Goal: Information Seeking & Learning: Find contact information

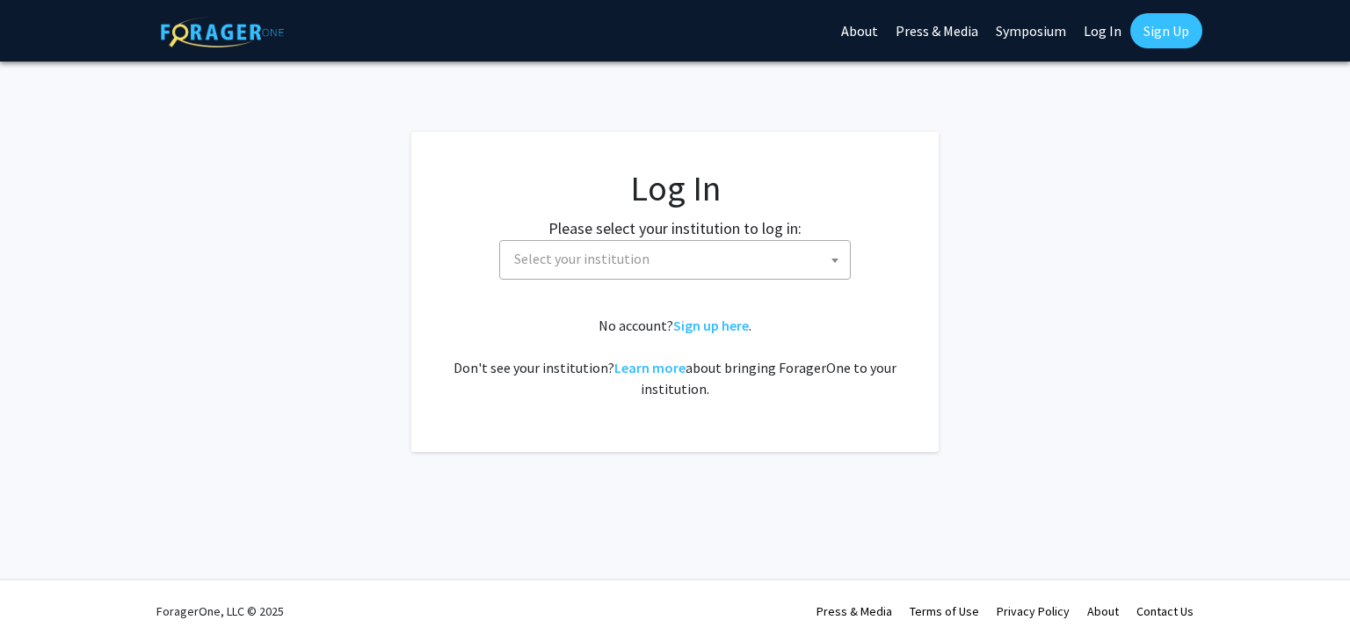
select select
click at [572, 266] on span "Select your institution" at bounding box center [575, 259] width 135 height 18
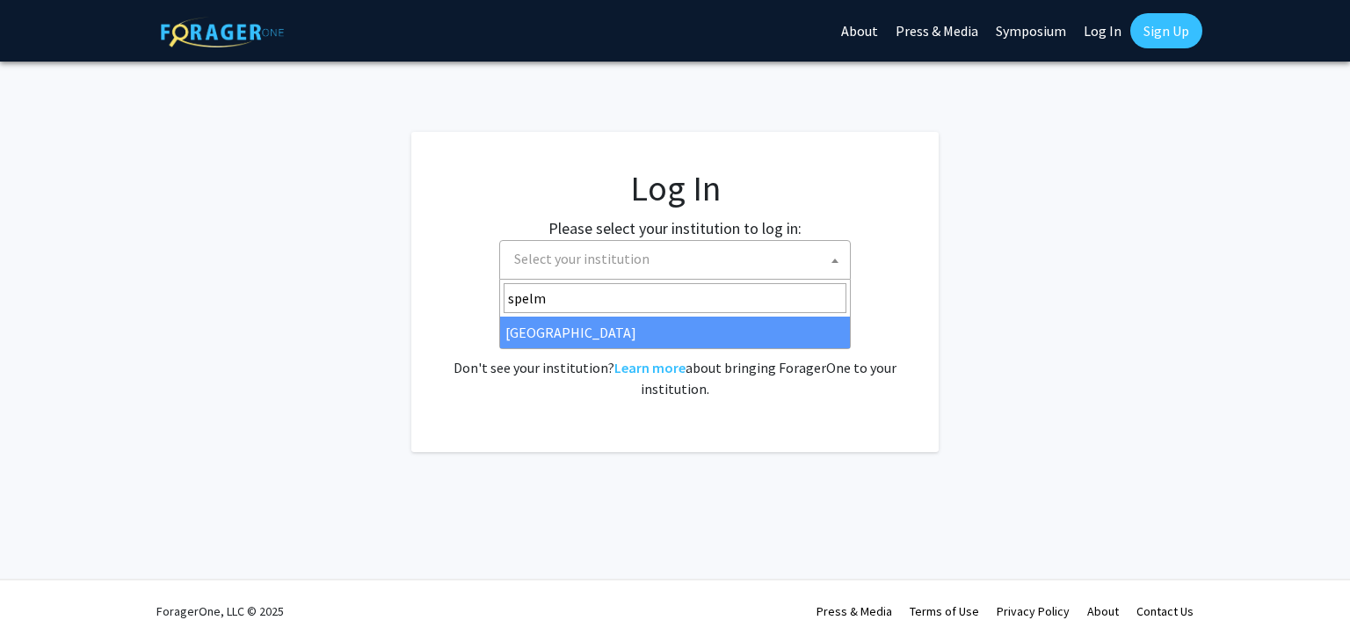
type input "spelm"
select select "4"
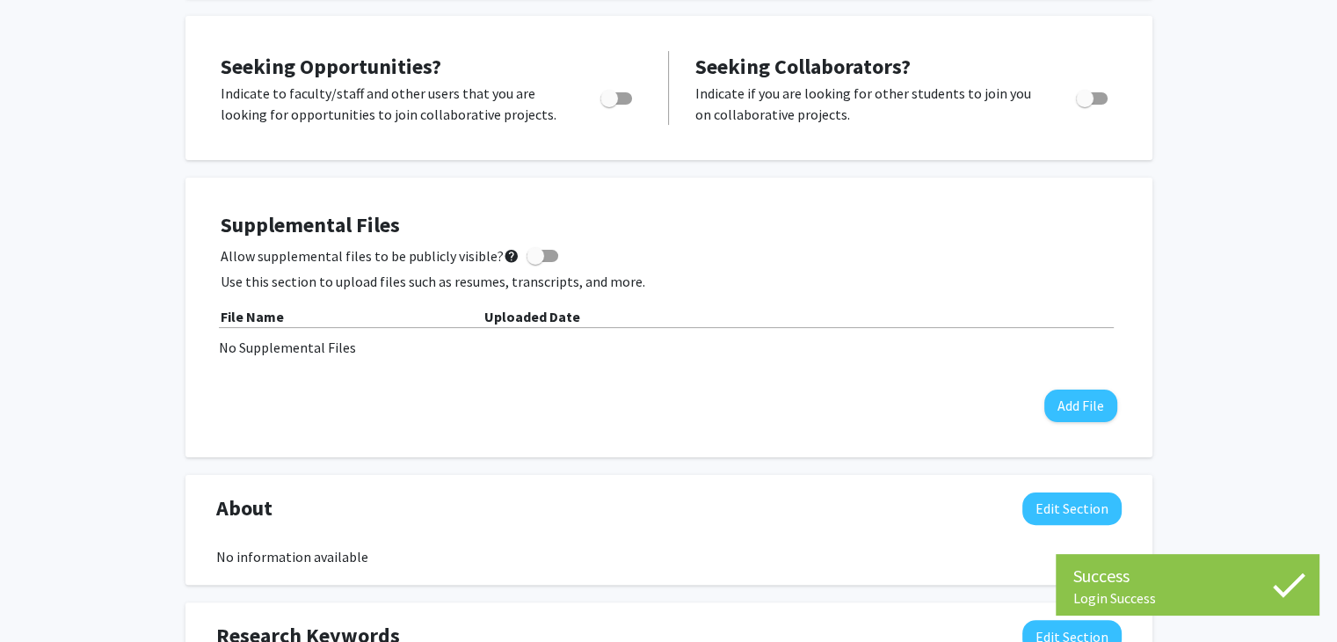
scroll to position [316, 0]
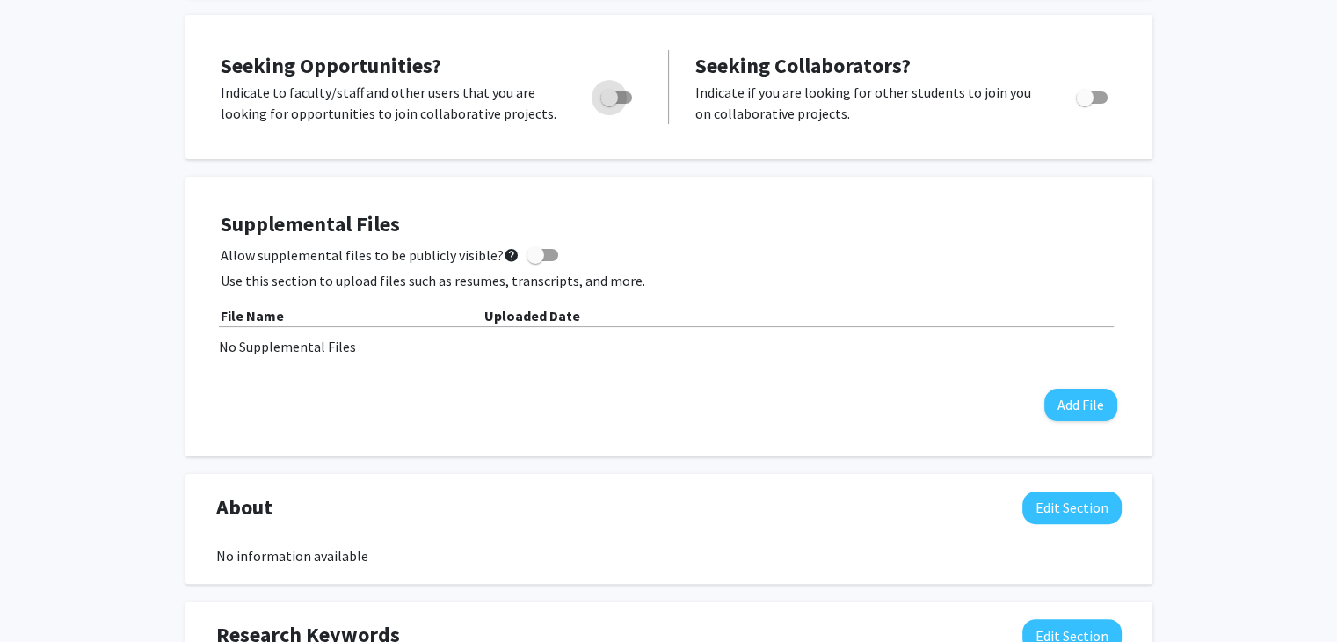
click at [606, 96] on span "Toggle" at bounding box center [609, 98] width 18 height 18
click at [608, 104] on input "Are you actively seeking opportunities?" at bounding box center [608, 104] width 1 height 1
checkbox input "true"
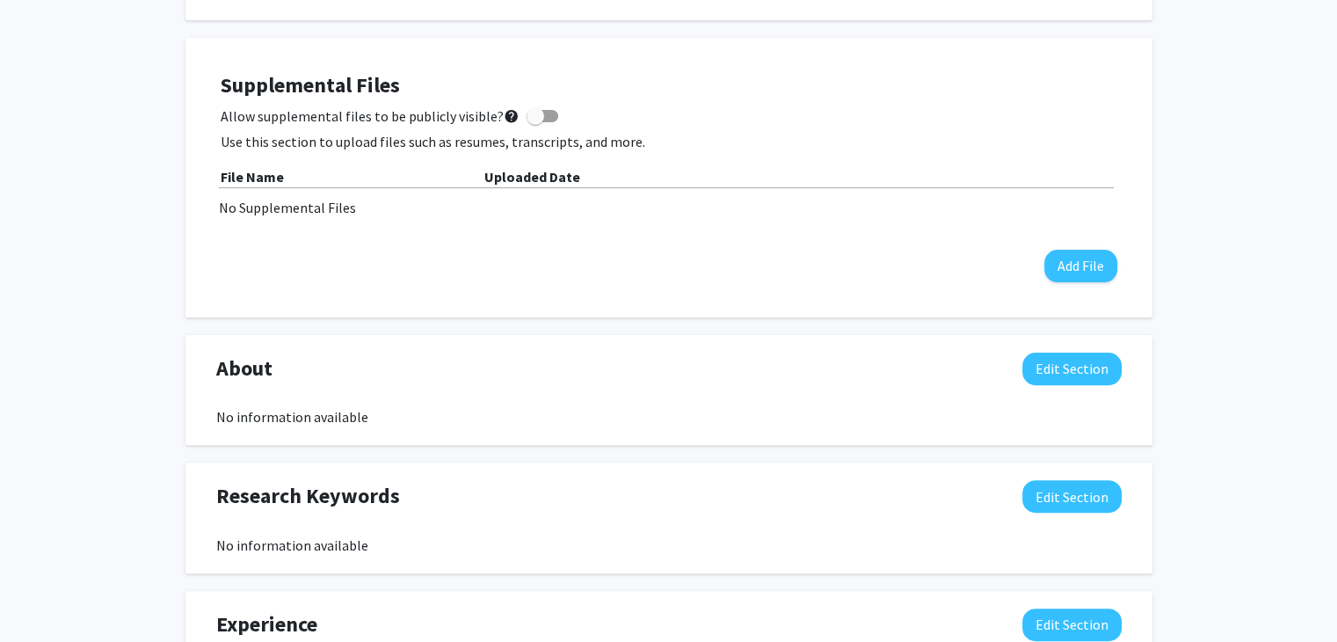
scroll to position [0, 0]
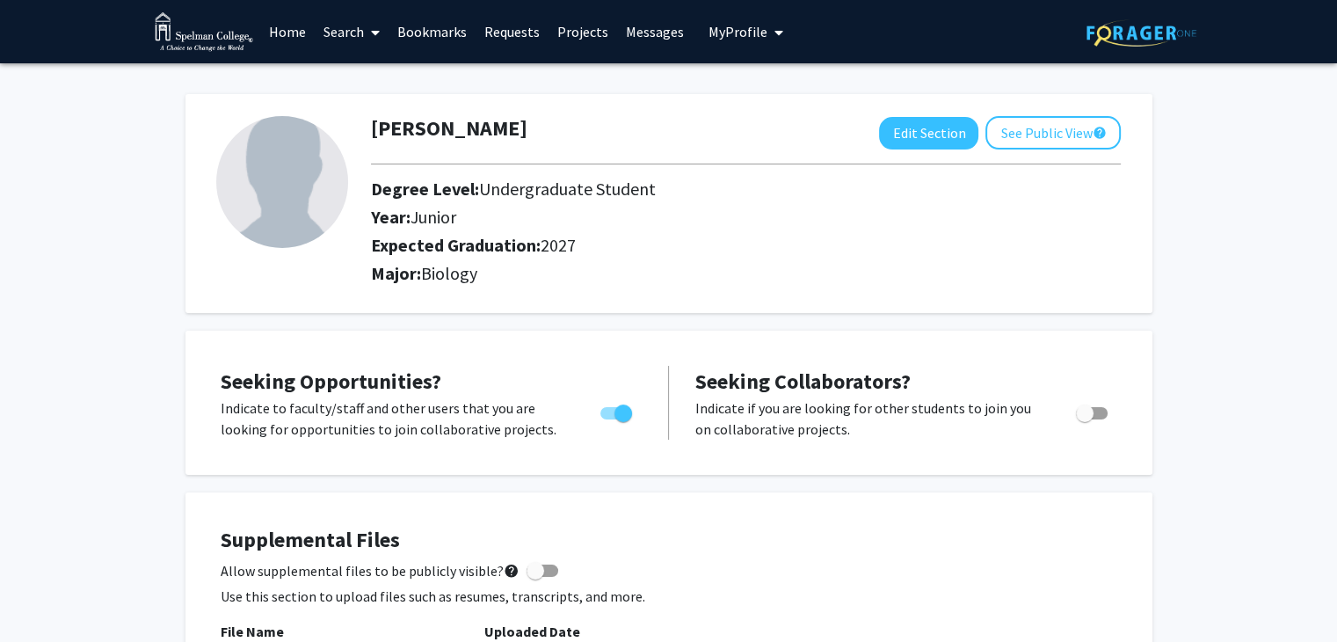
click at [360, 33] on link "Search" at bounding box center [352, 32] width 74 height 62
click at [379, 86] on span "Faculty/Staff" at bounding box center [379, 80] width 129 height 35
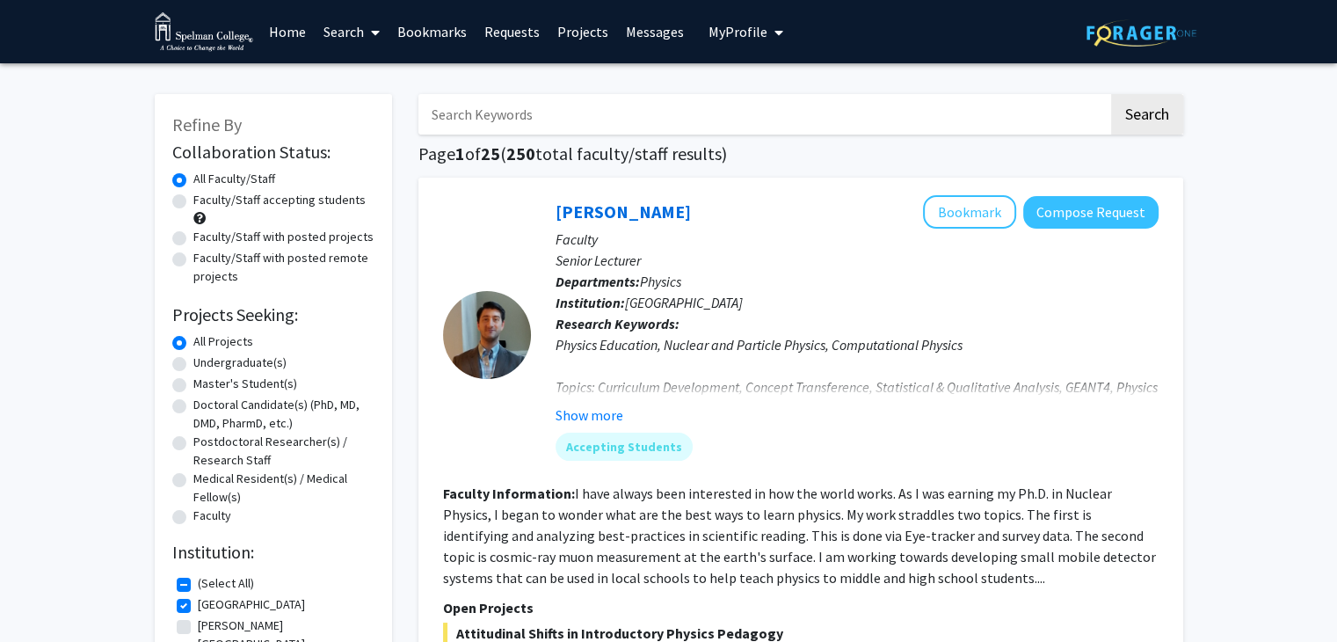
click at [549, 40] on link "Projects" at bounding box center [583, 32] width 69 height 62
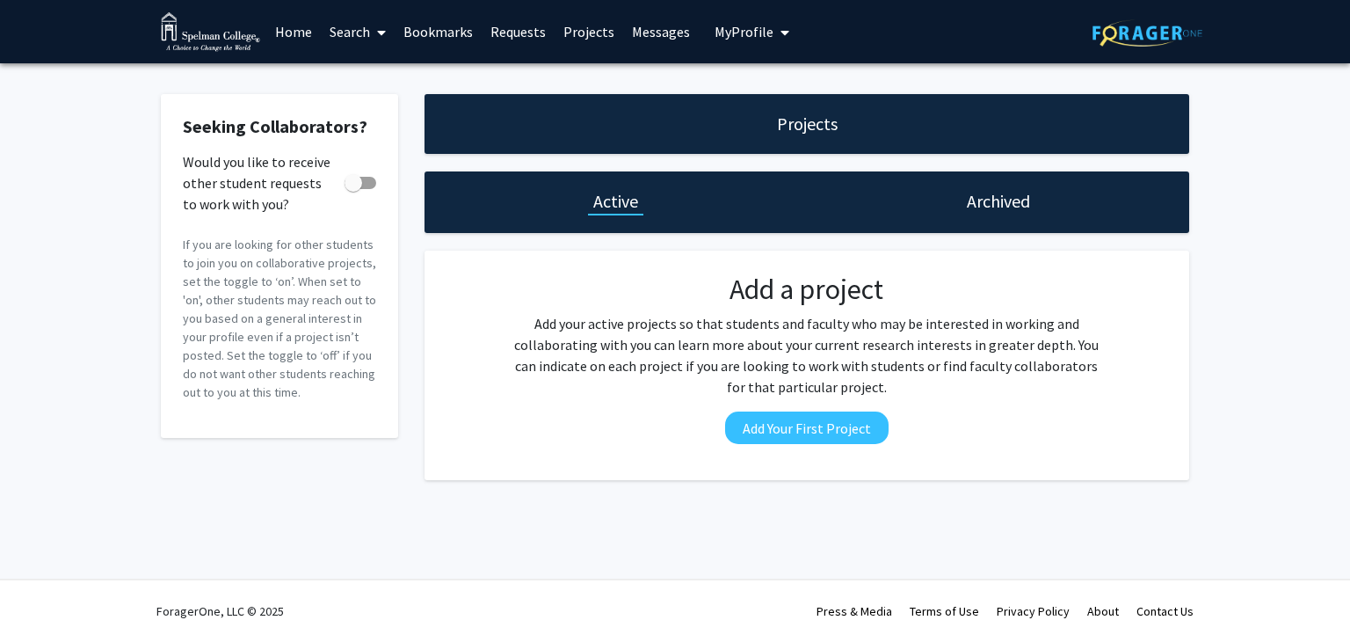
click at [574, 38] on link "Projects" at bounding box center [589, 32] width 69 height 62
click at [1004, 214] on div "Archived" at bounding box center [998, 202] width 382 height 62
click at [345, 35] on link "Search" at bounding box center [358, 32] width 74 height 62
click at [410, 105] on span "Students" at bounding box center [374, 115] width 107 height 35
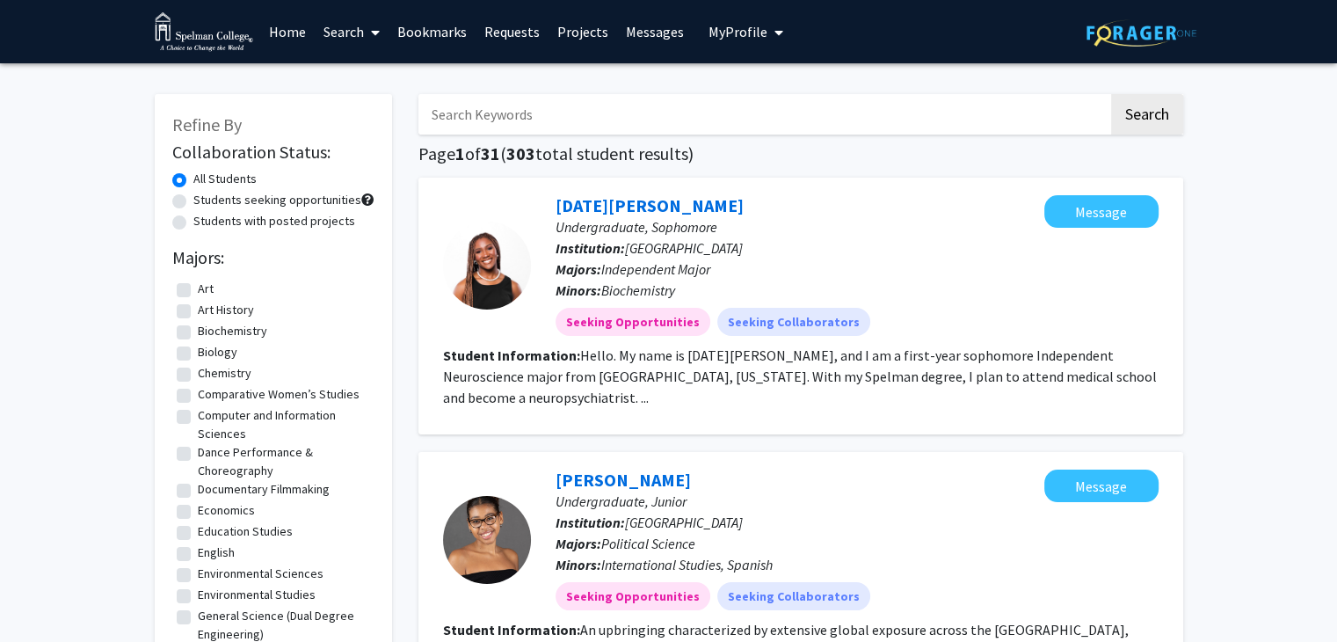
click at [714, 38] on span "My Profile" at bounding box center [738, 32] width 59 height 18
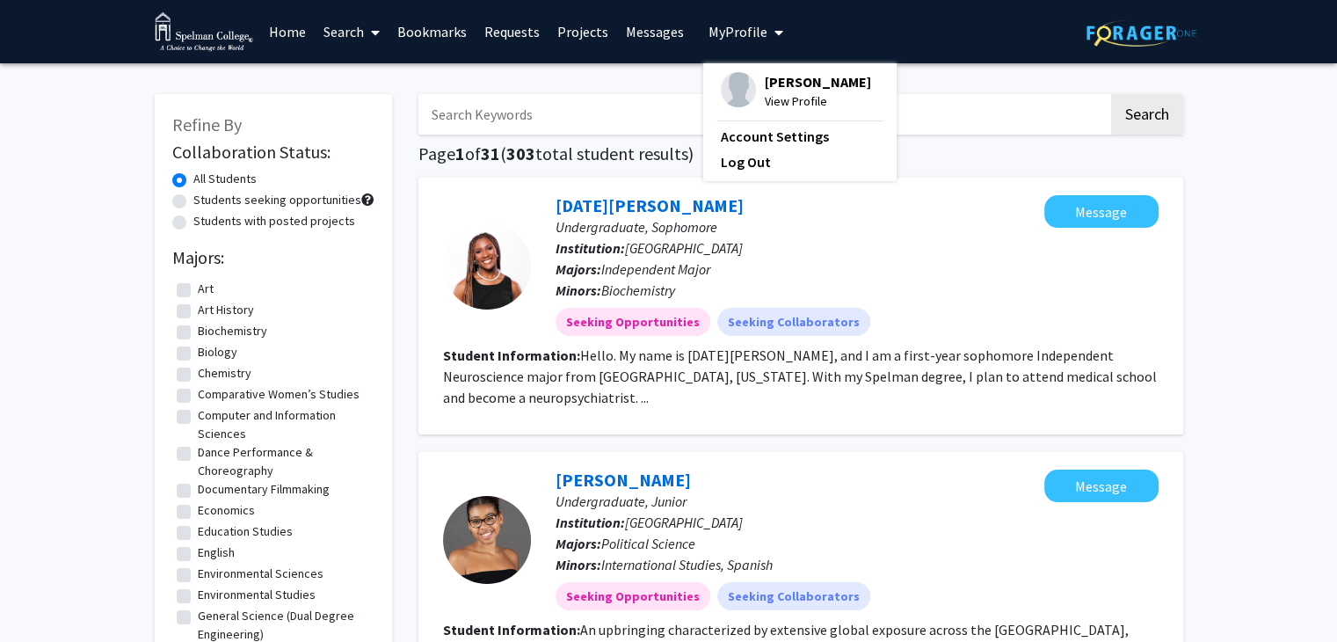
click at [765, 94] on span "View Profile" at bounding box center [818, 100] width 106 height 19
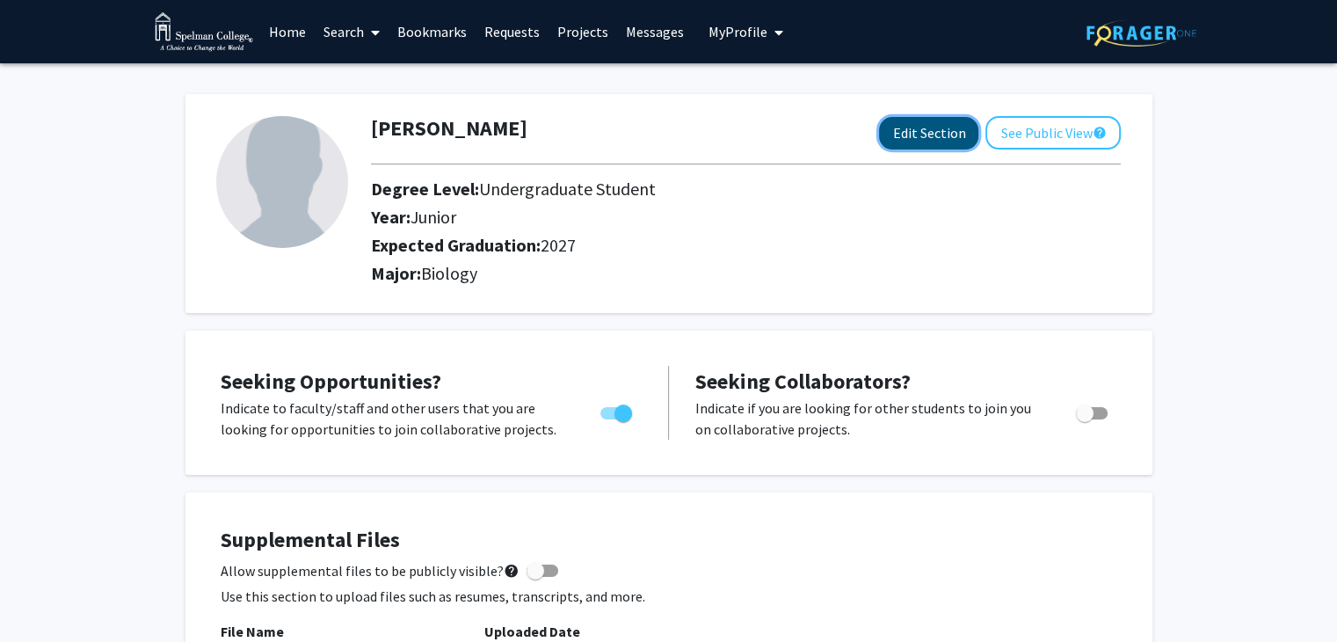
click at [927, 139] on button "Edit Section" at bounding box center [928, 133] width 99 height 33
select select "junior"
select select "2027"
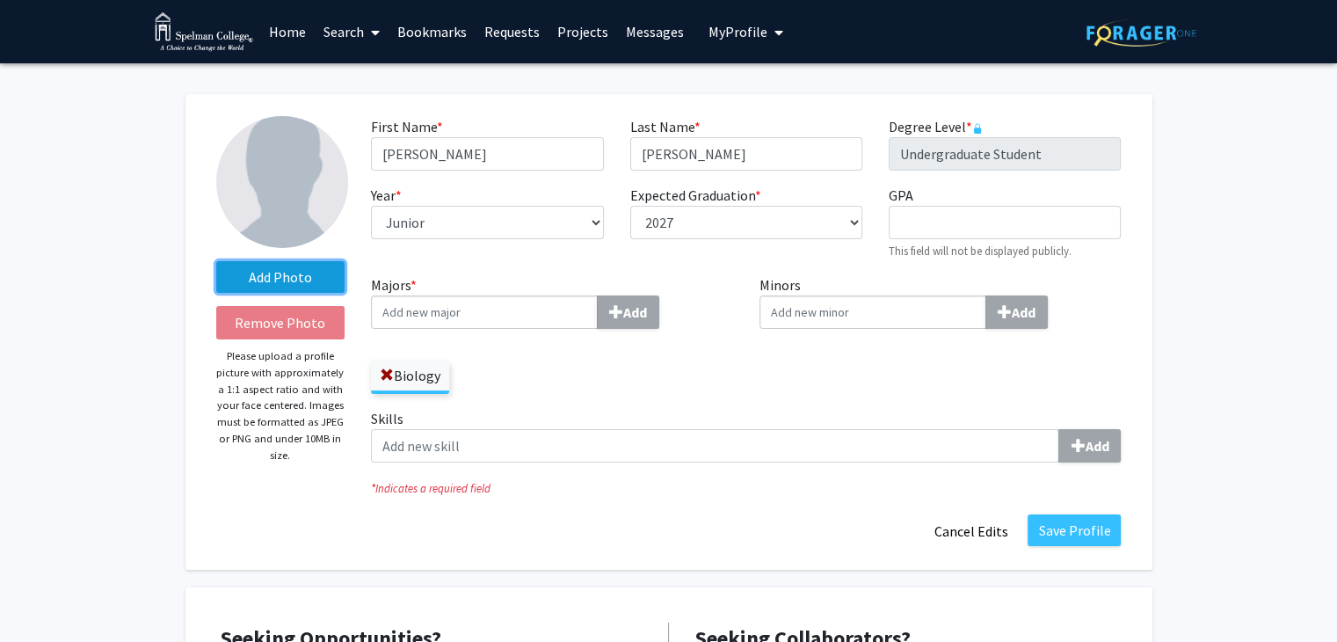
click at [330, 267] on label "Add Photo" at bounding box center [280, 277] width 129 height 32
click at [0, 0] on input "Add Photo" at bounding box center [0, 0] width 0 height 0
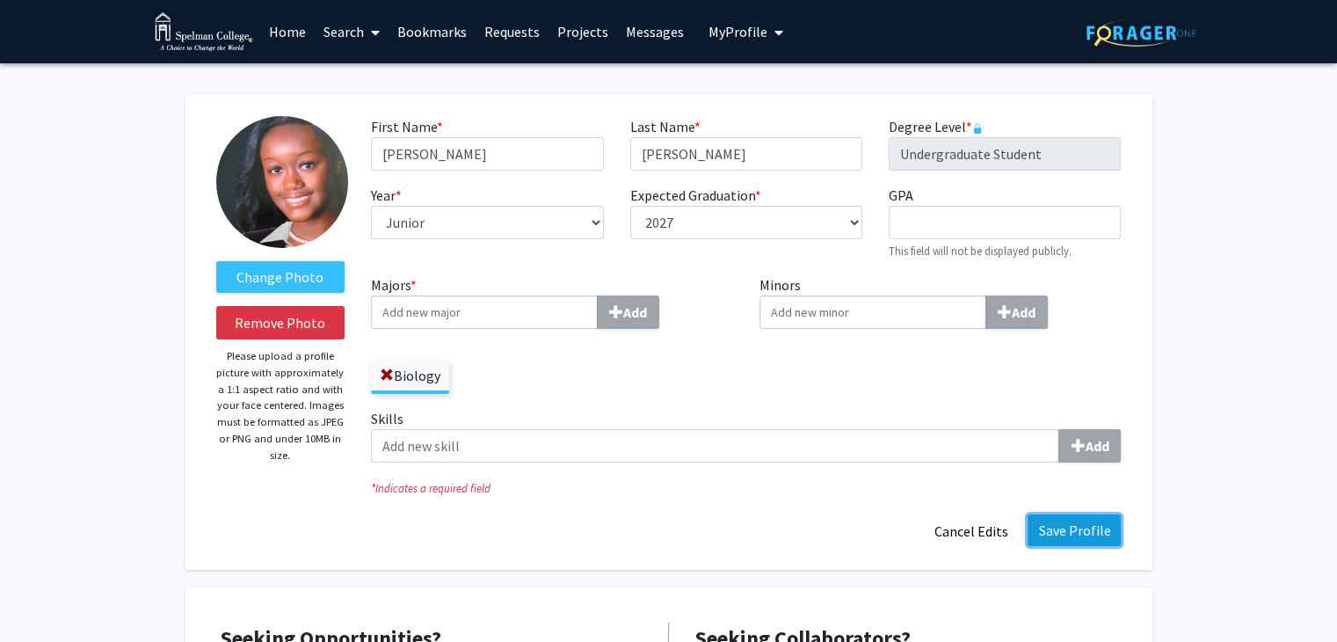
click at [1063, 532] on button "Save Profile" at bounding box center [1074, 530] width 93 height 32
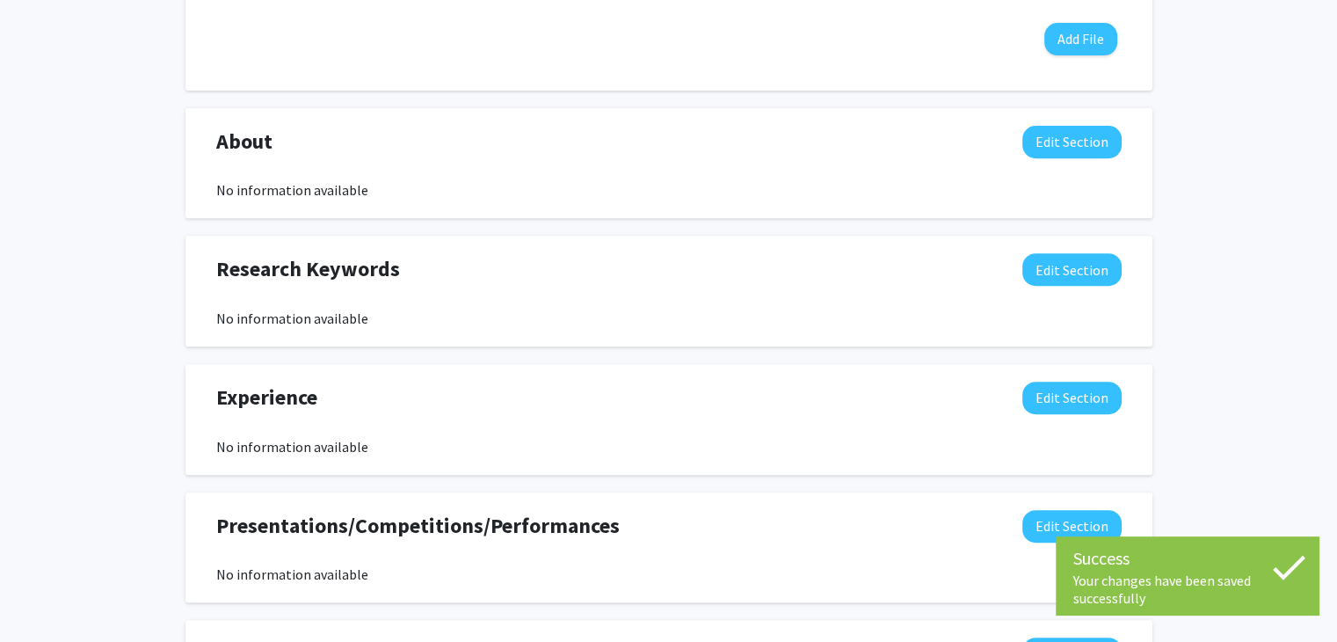
scroll to position [682, 0]
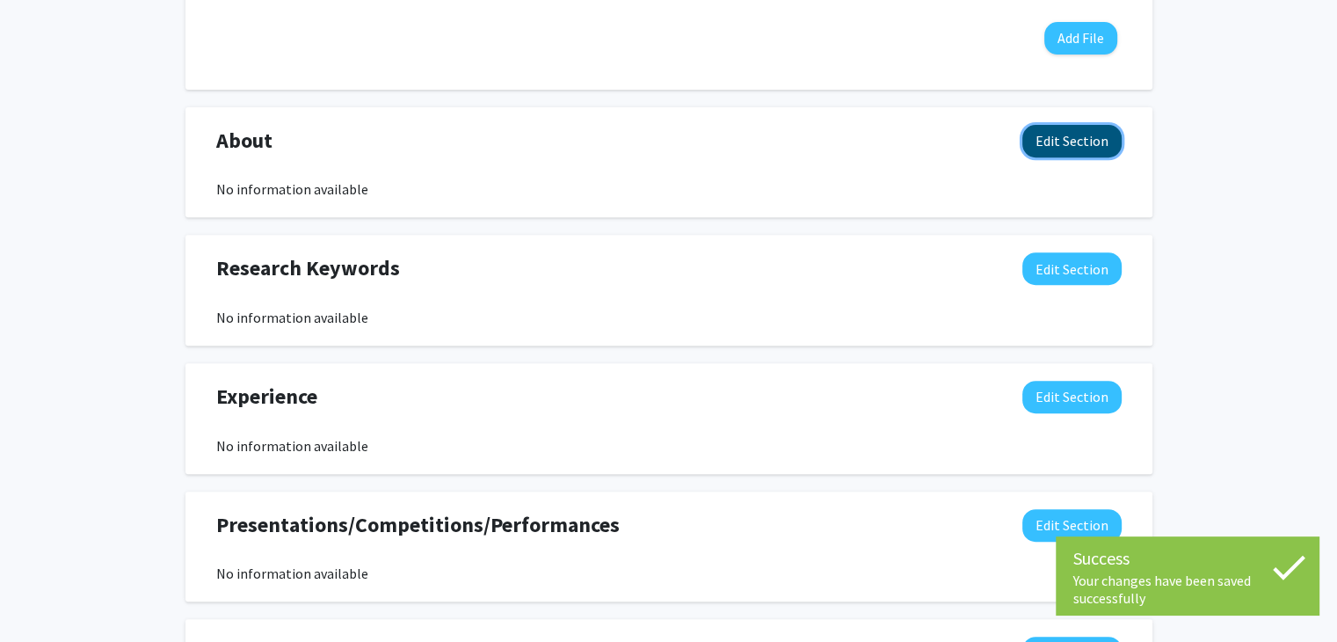
click at [1051, 133] on button "Edit Section" at bounding box center [1071, 141] width 99 height 33
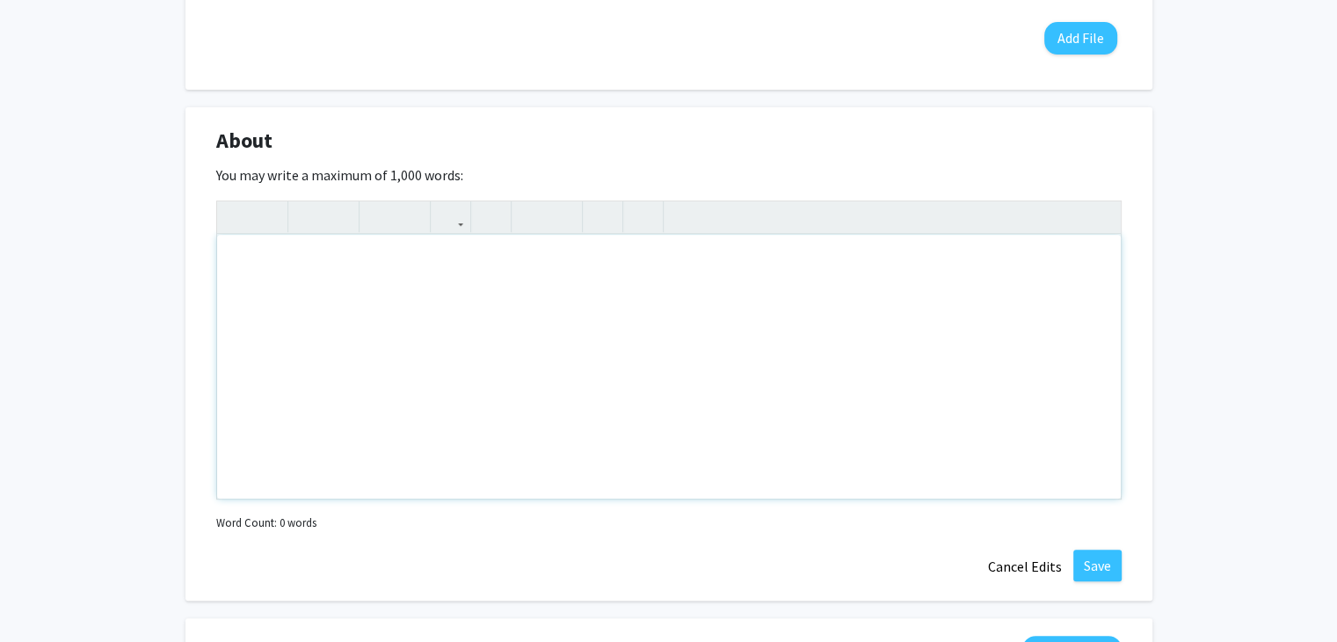
click at [646, 315] on div "Note to users with screen readers: Please deactivate our accessibility plugin f…" at bounding box center [669, 367] width 904 height 264
click at [1027, 575] on button "Cancel Edits" at bounding box center [1025, 565] width 97 height 33
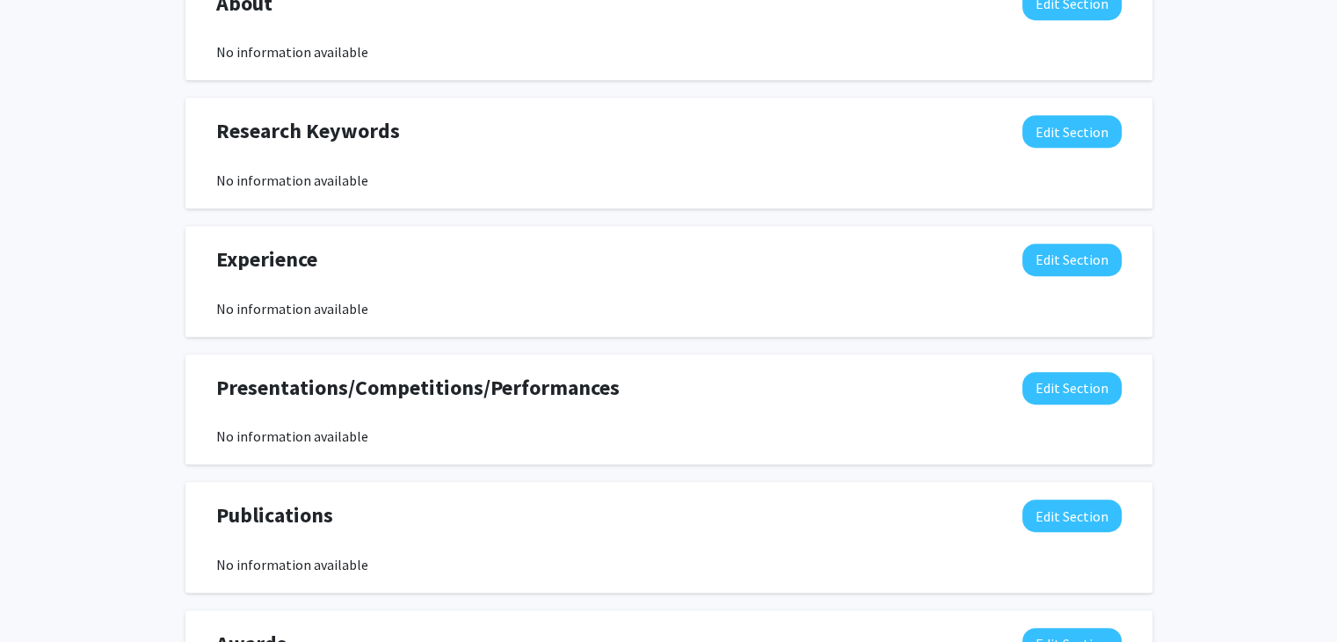
scroll to position [828, 0]
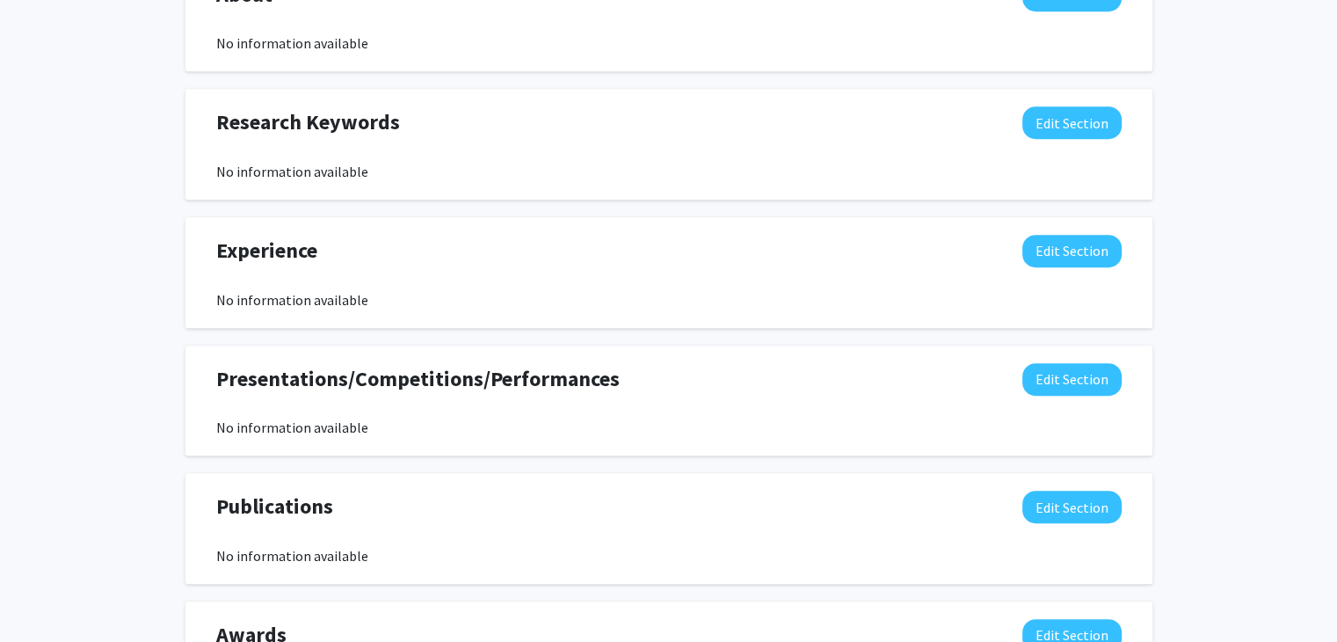
click at [1062, 265] on div "Experience Edit Section" at bounding box center [669, 255] width 932 height 40
click at [1039, 252] on button "Edit Section" at bounding box center [1071, 251] width 99 height 33
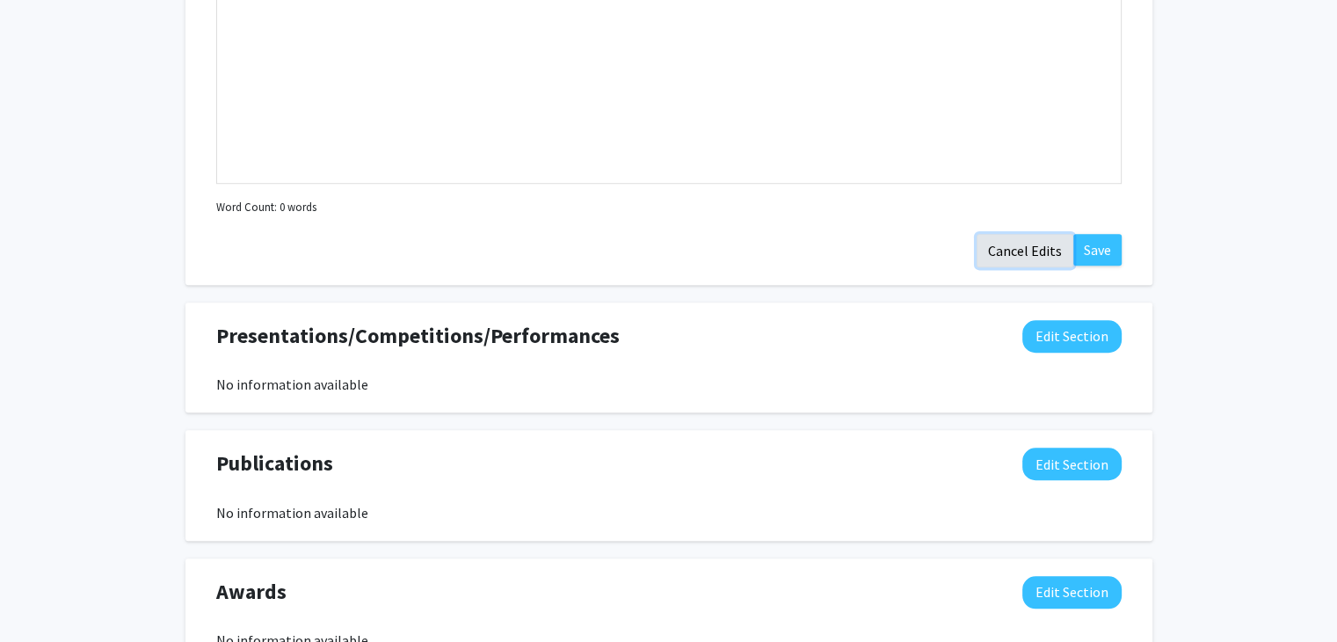
click at [1016, 256] on button "Cancel Edits" at bounding box center [1025, 250] width 97 height 33
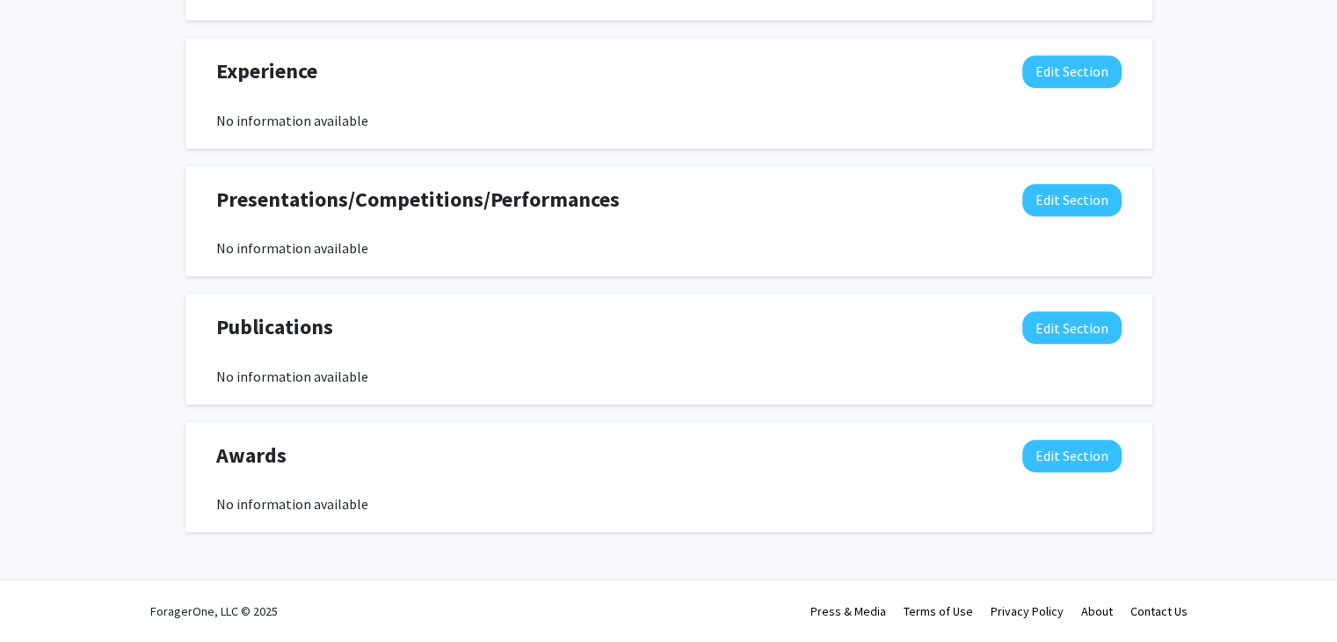
scroll to position [1007, 0]
click at [1057, 452] on button "Edit Section" at bounding box center [1071, 456] width 99 height 33
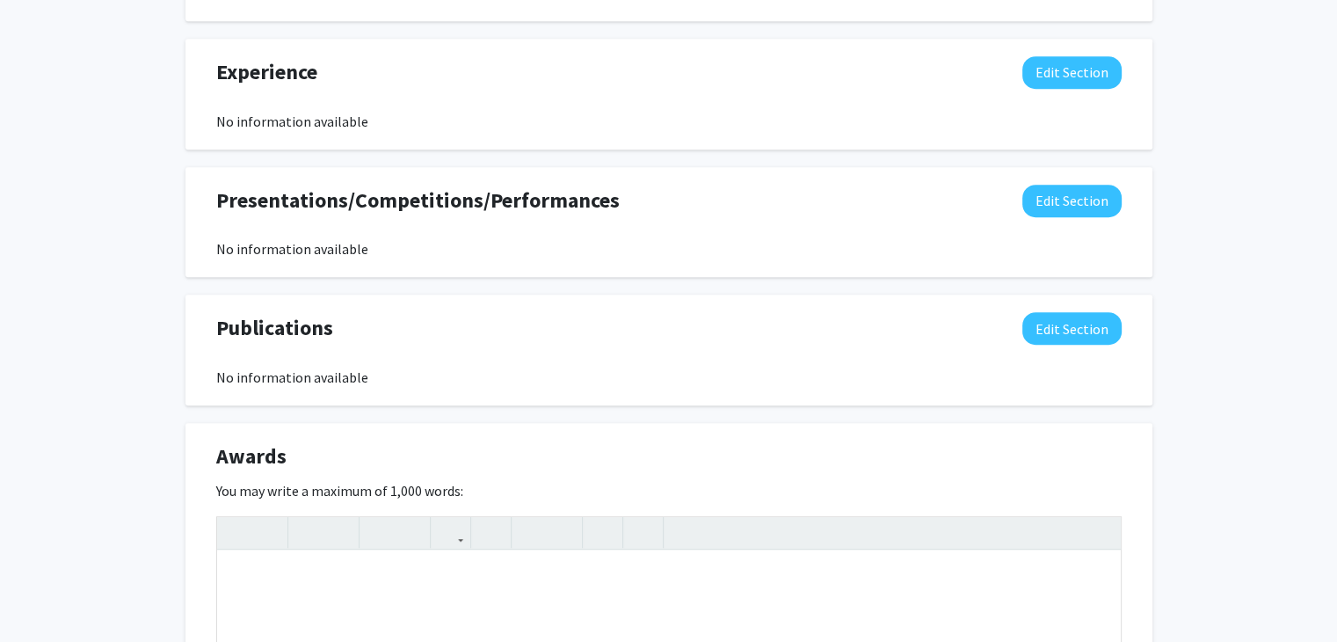
scroll to position [1389, 0]
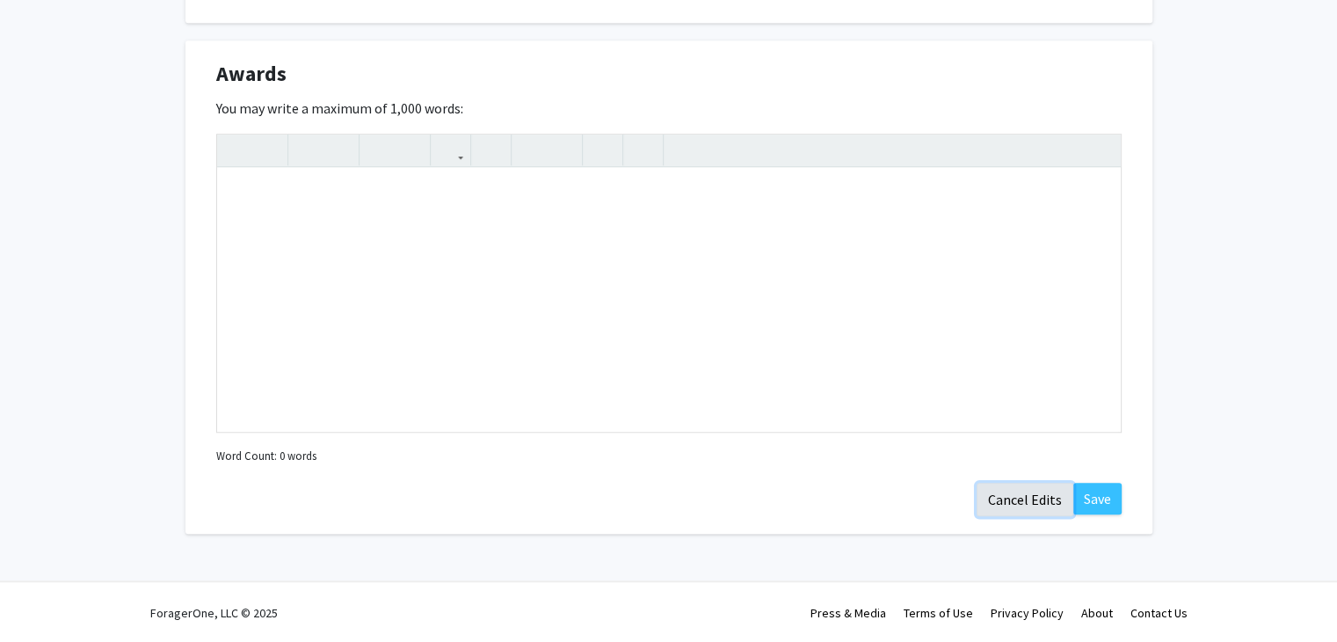
click at [1053, 506] on button "Cancel Edits" at bounding box center [1025, 499] width 97 height 33
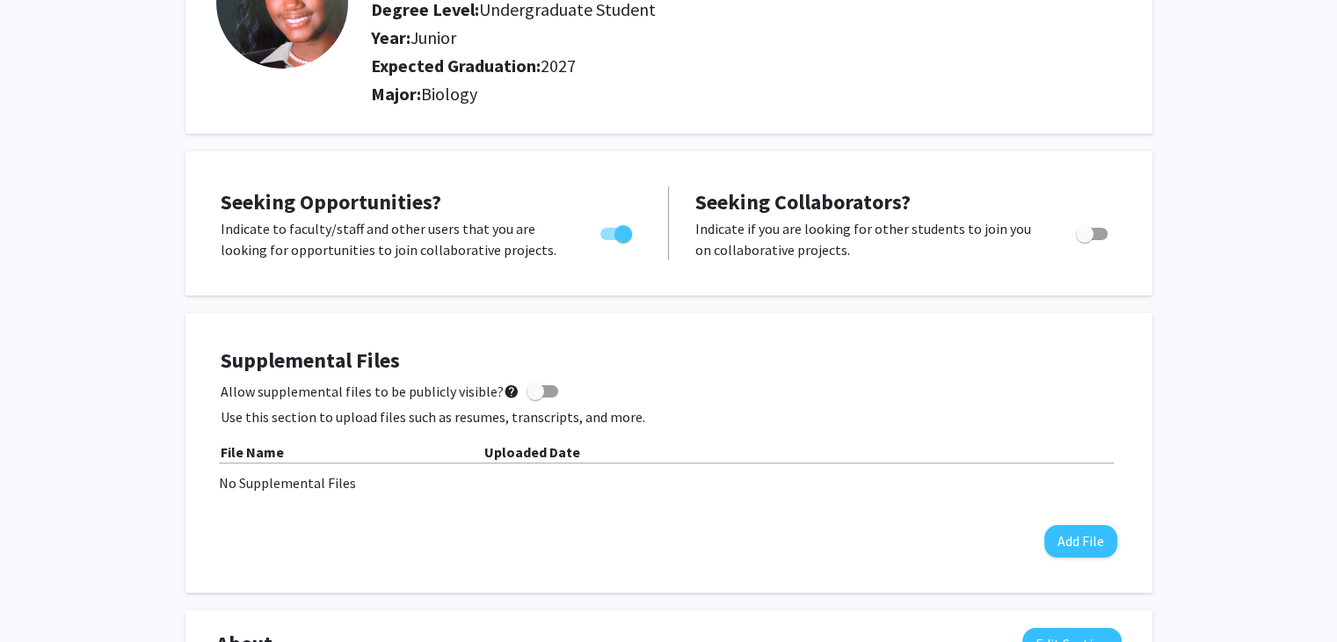
scroll to position [178, 0]
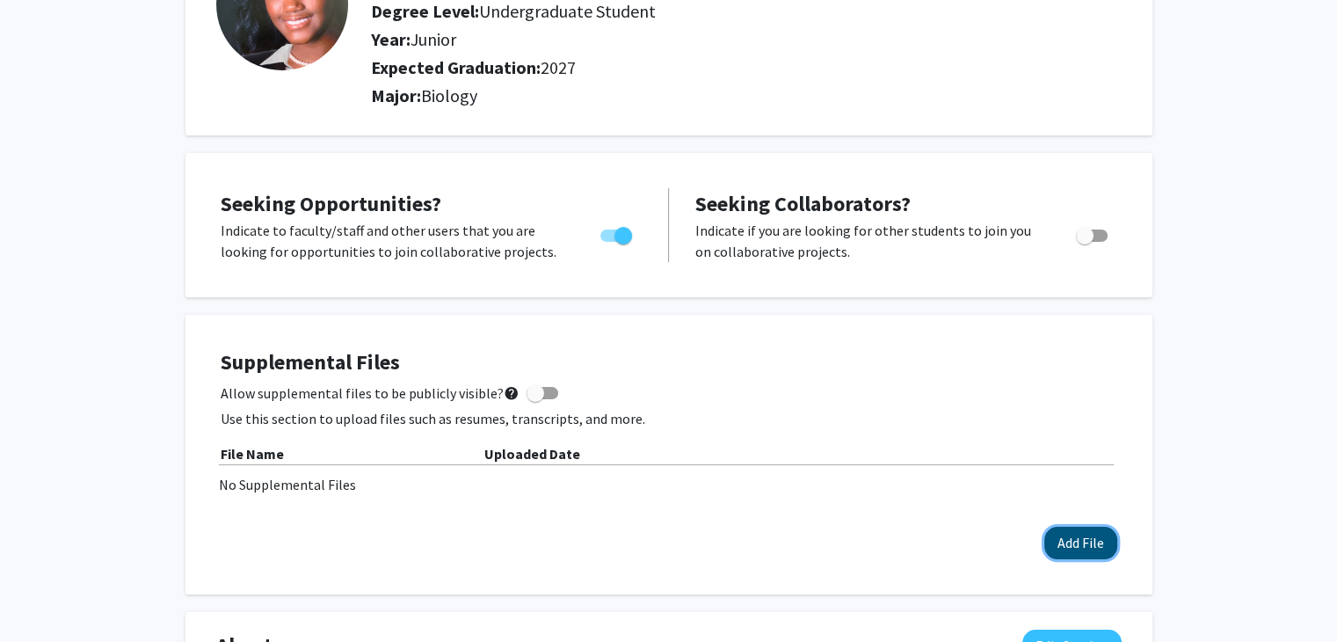
click at [1078, 556] on button "Add File" at bounding box center [1080, 543] width 73 height 33
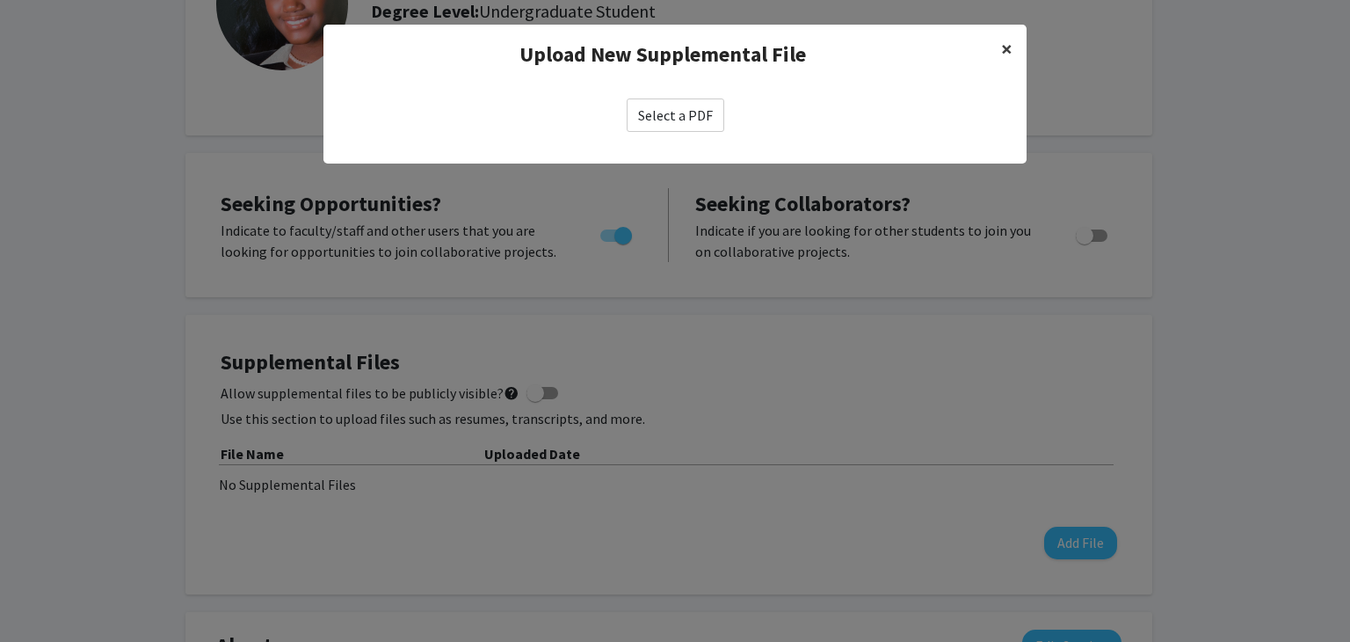
click at [1014, 48] on button "×" at bounding box center [1007, 49] width 40 height 49
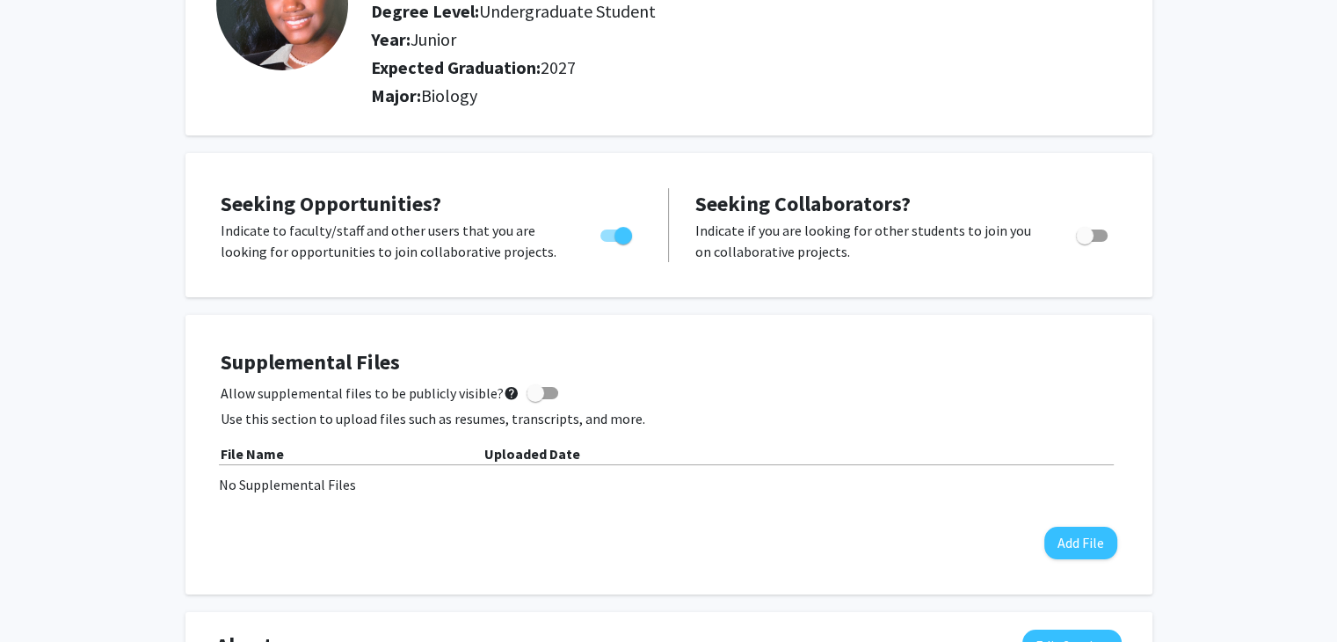
scroll to position [0, 0]
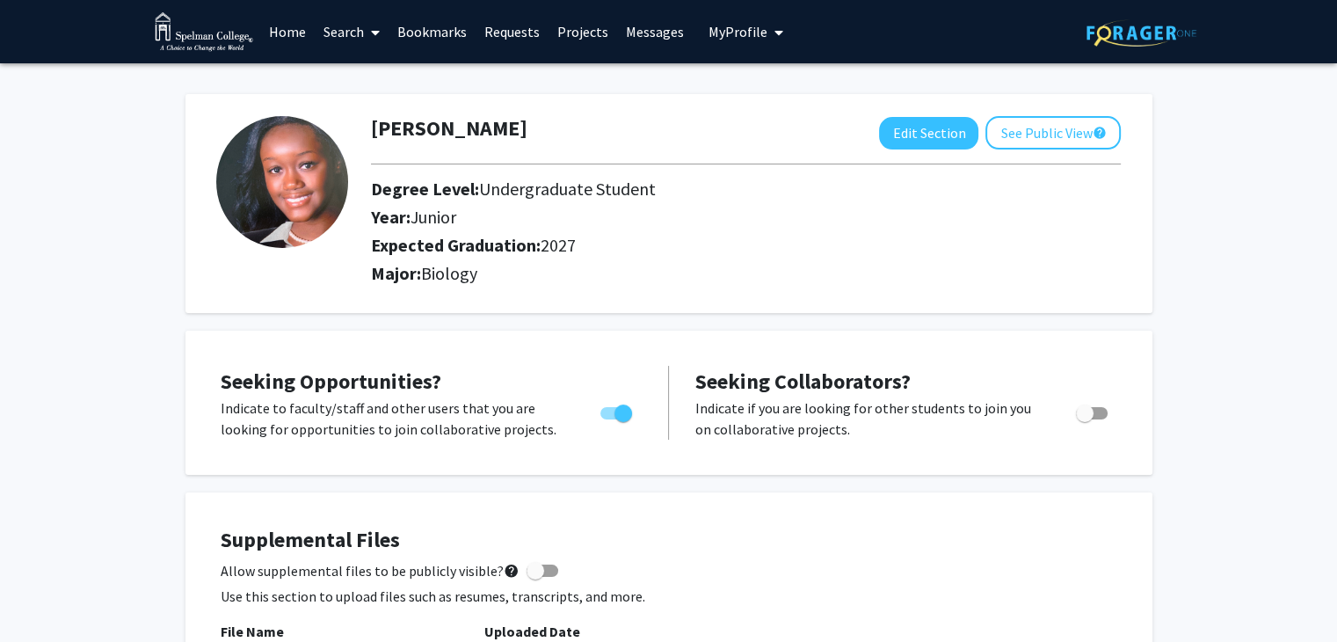
click at [345, 33] on link "Search" at bounding box center [352, 32] width 74 height 62
click at [381, 76] on span "Faculty/Staff" at bounding box center [379, 80] width 129 height 35
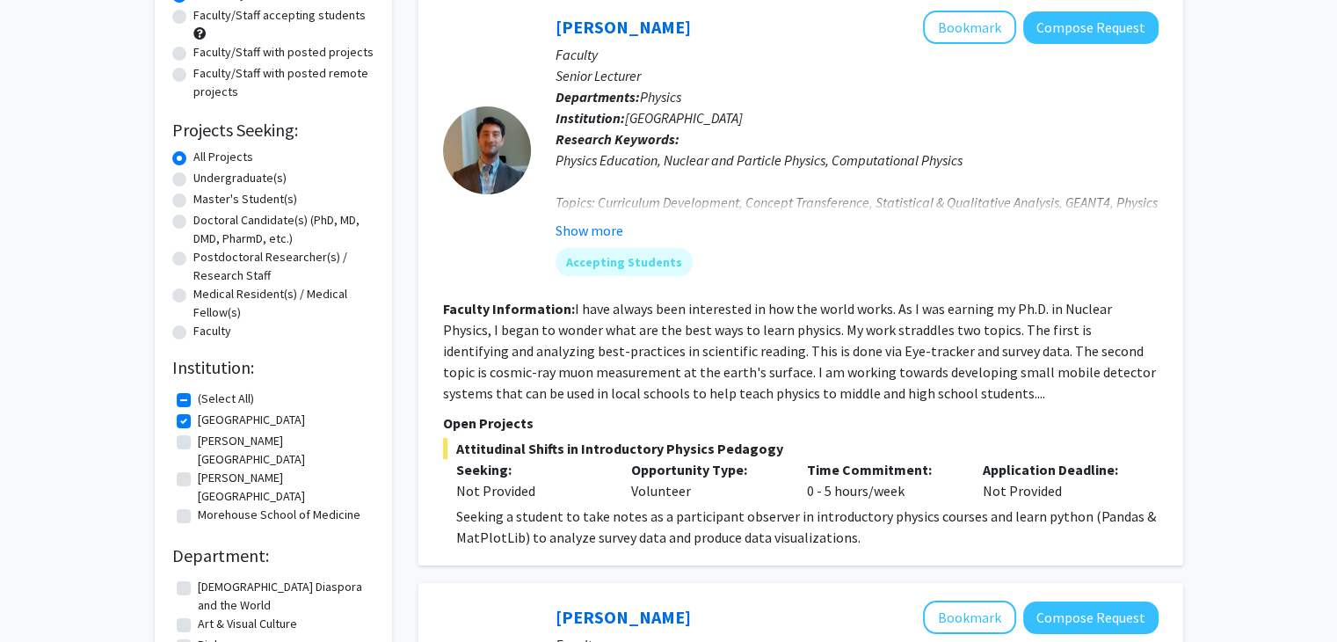
scroll to position [308, 0]
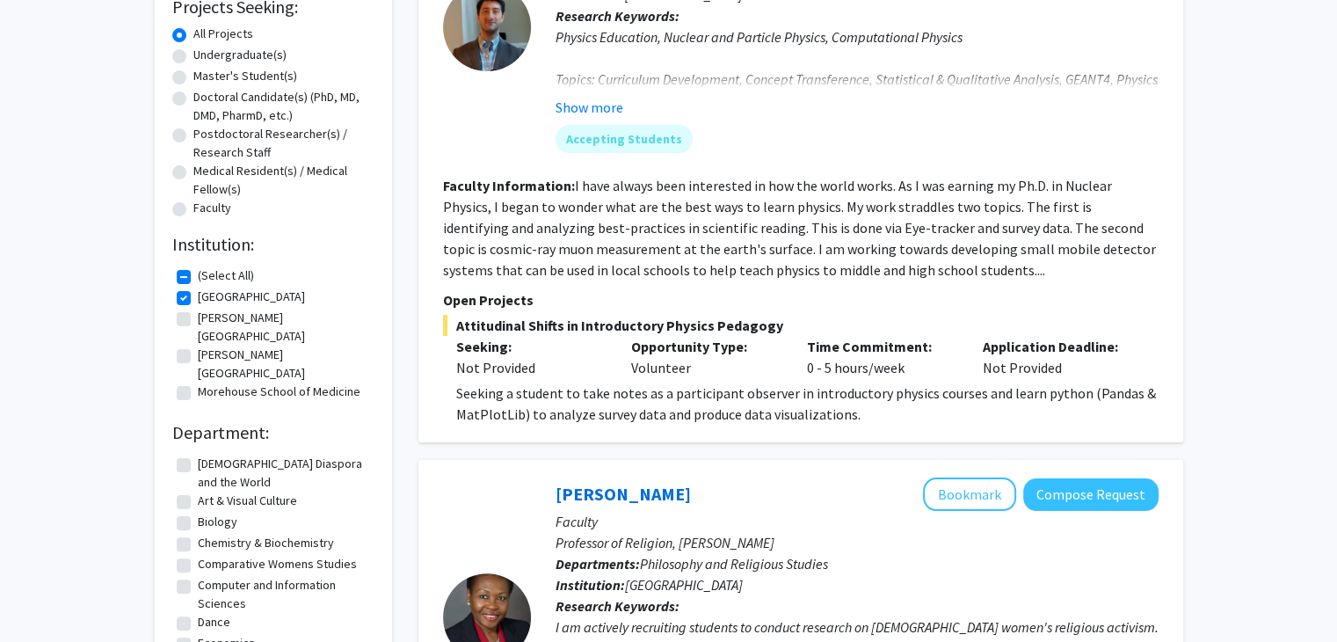
click at [225, 325] on label "[PERSON_NAME][GEOGRAPHIC_DATA]" at bounding box center [284, 327] width 172 height 37
click at [209, 320] on input "[PERSON_NAME][GEOGRAPHIC_DATA]" at bounding box center [203, 314] width 11 height 11
checkbox input "true"
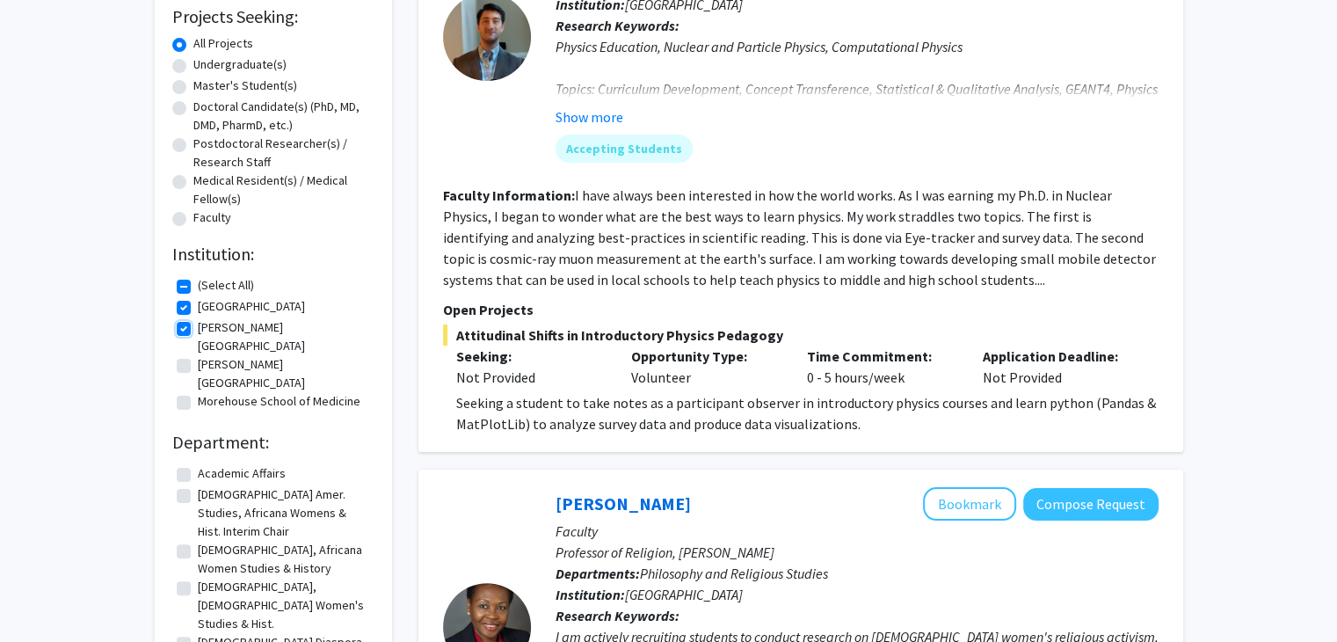
scroll to position [299, 0]
click at [198, 304] on label "[GEOGRAPHIC_DATA]" at bounding box center [251, 305] width 107 height 18
click at [198, 304] on input "[GEOGRAPHIC_DATA]" at bounding box center [203, 301] width 11 height 11
checkbox input "false"
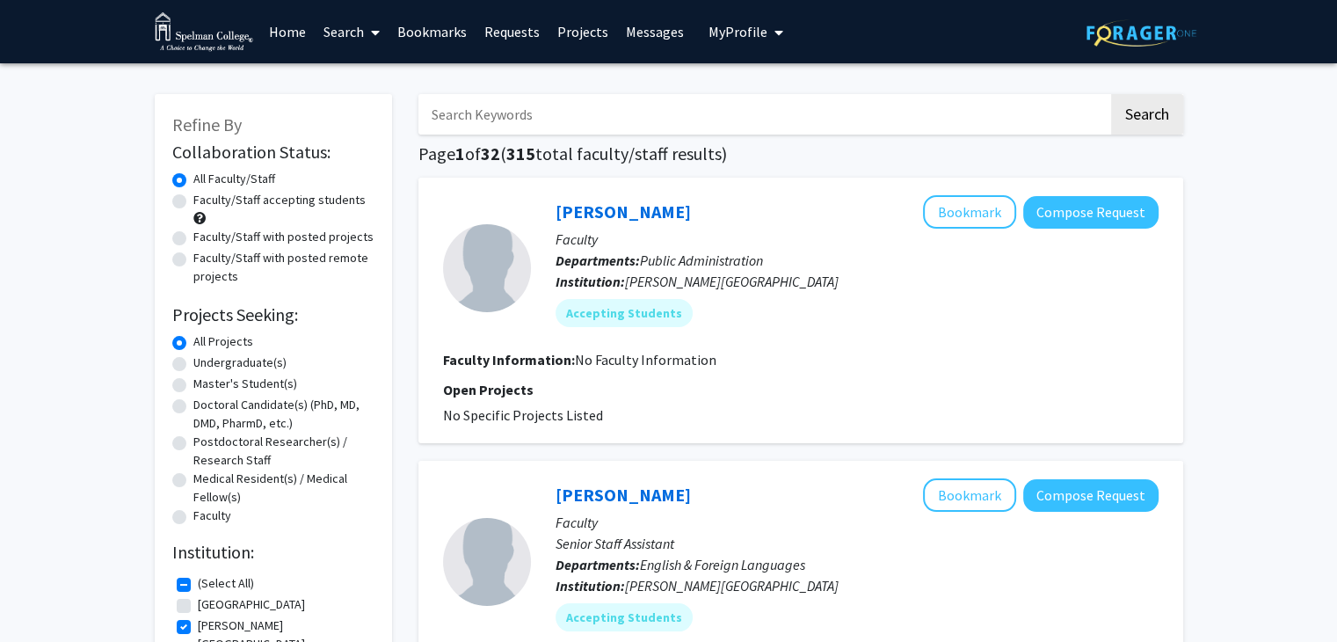
click at [198, 628] on label "[PERSON_NAME][GEOGRAPHIC_DATA]" at bounding box center [284, 634] width 172 height 37
click at [198, 628] on input "[PERSON_NAME][GEOGRAPHIC_DATA]" at bounding box center [203, 621] width 11 height 11
checkbox input "false"
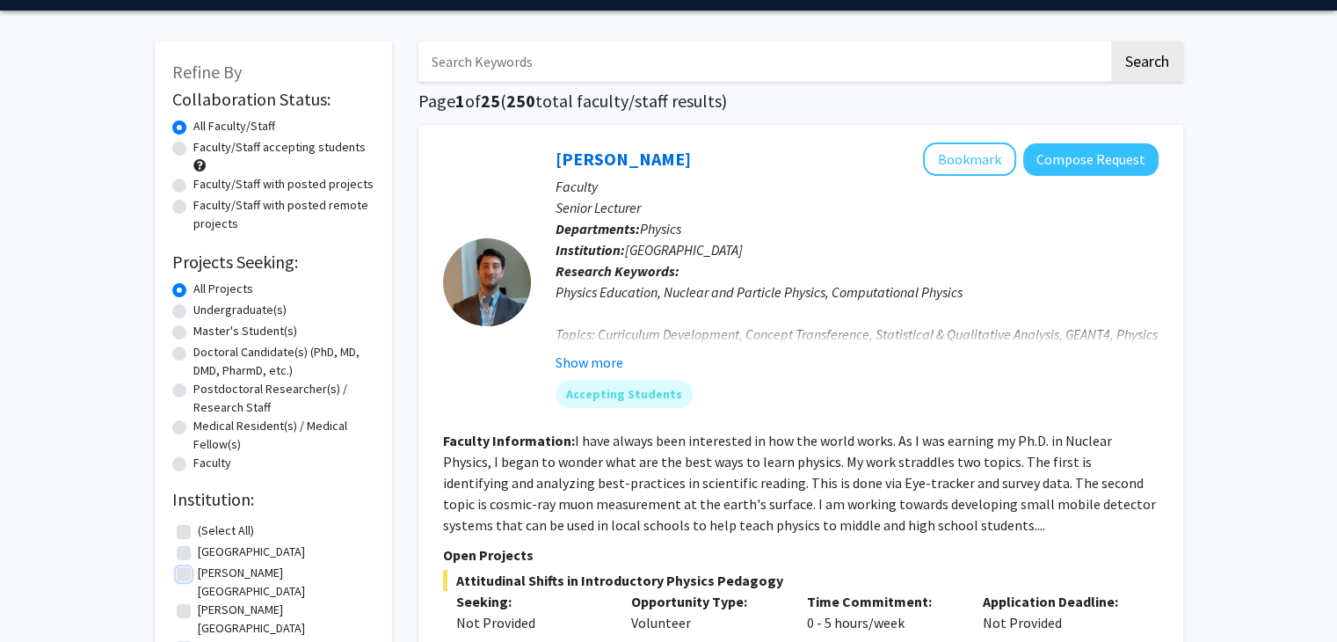
scroll to position [118, 0]
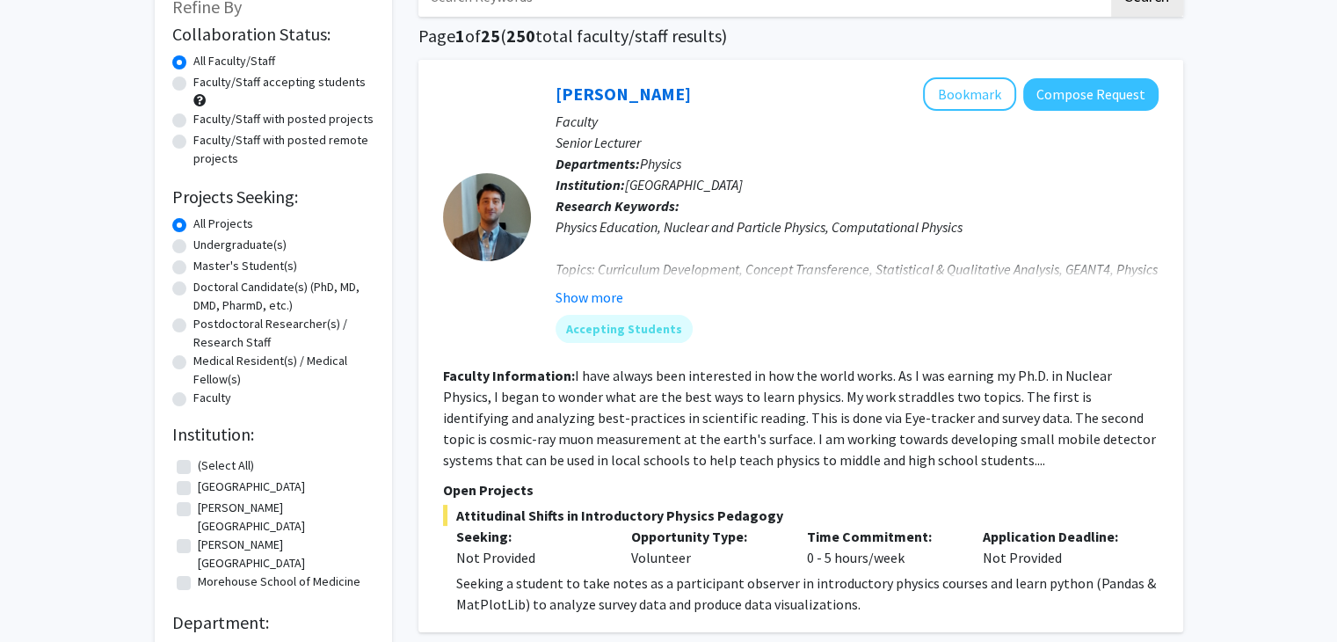
click at [198, 572] on label "Morehouse School of Medicine" at bounding box center [279, 581] width 163 height 18
click at [198, 572] on input "Morehouse School of Medicine" at bounding box center [203, 577] width 11 height 11
checkbox input "true"
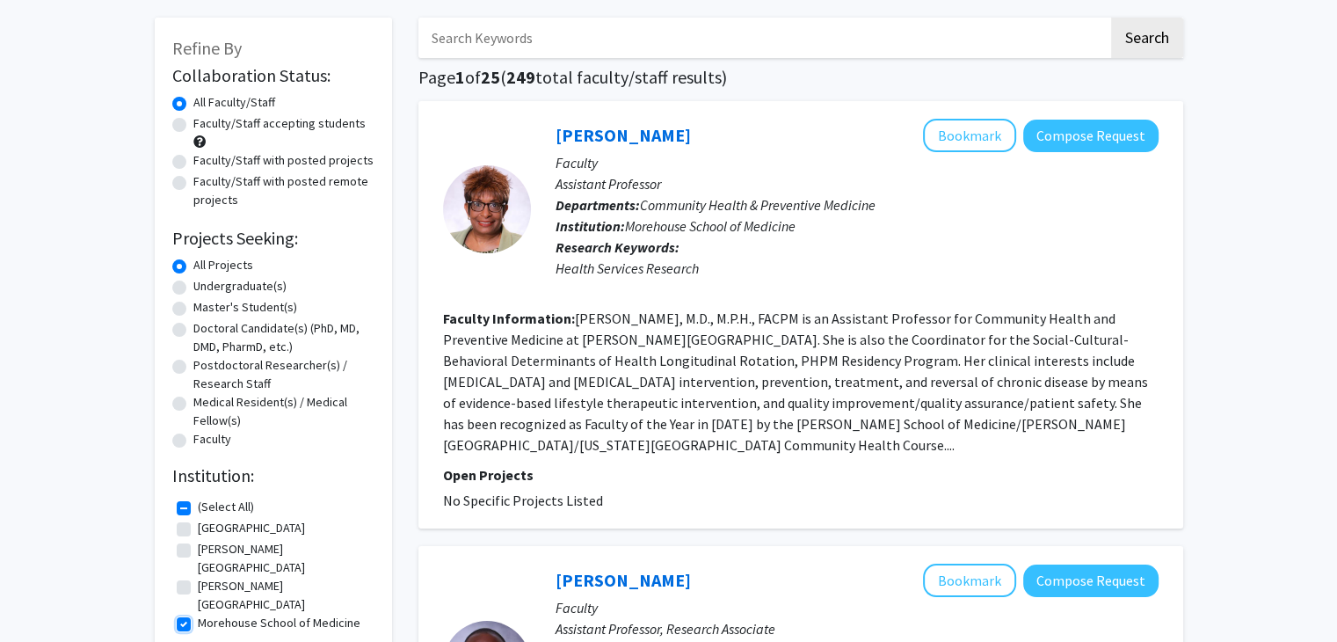
scroll to position [77, 0]
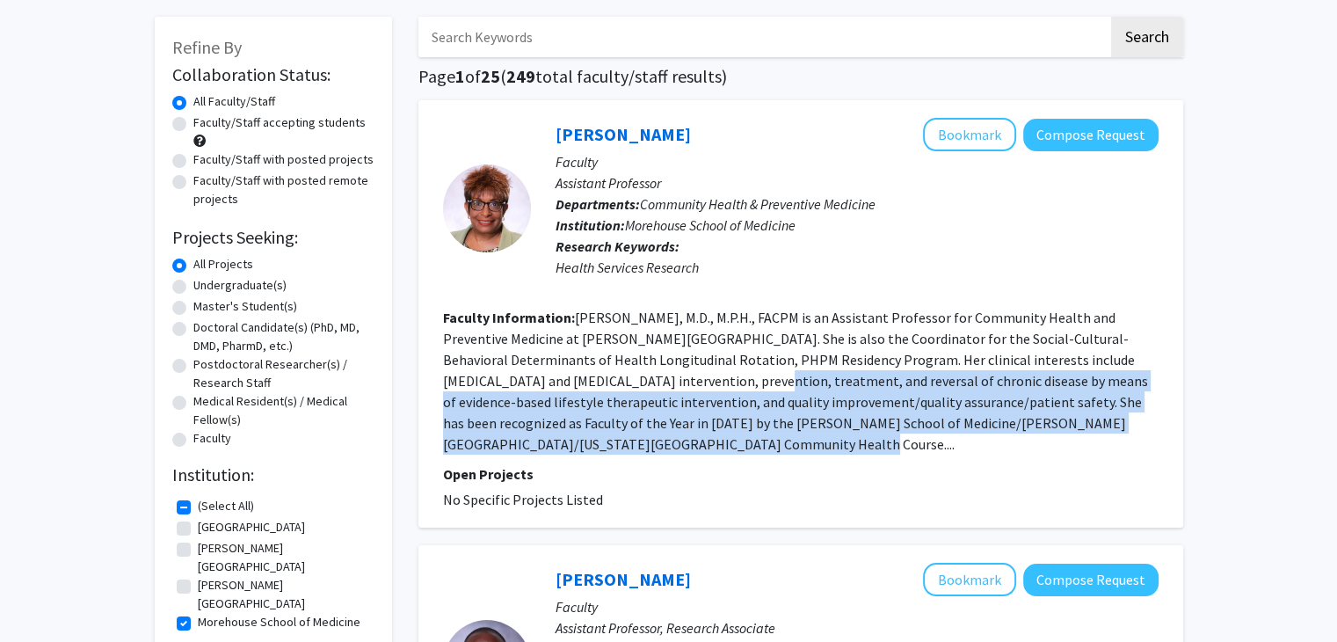
drag, startPoint x: 596, startPoint y: 371, endPoint x: 731, endPoint y: 435, distance: 149.0
click at [731, 435] on section "Faculty Information: [PERSON_NAME], M.D., M.P.H., FACPM is an Assistant Profess…" at bounding box center [801, 381] width 716 height 148
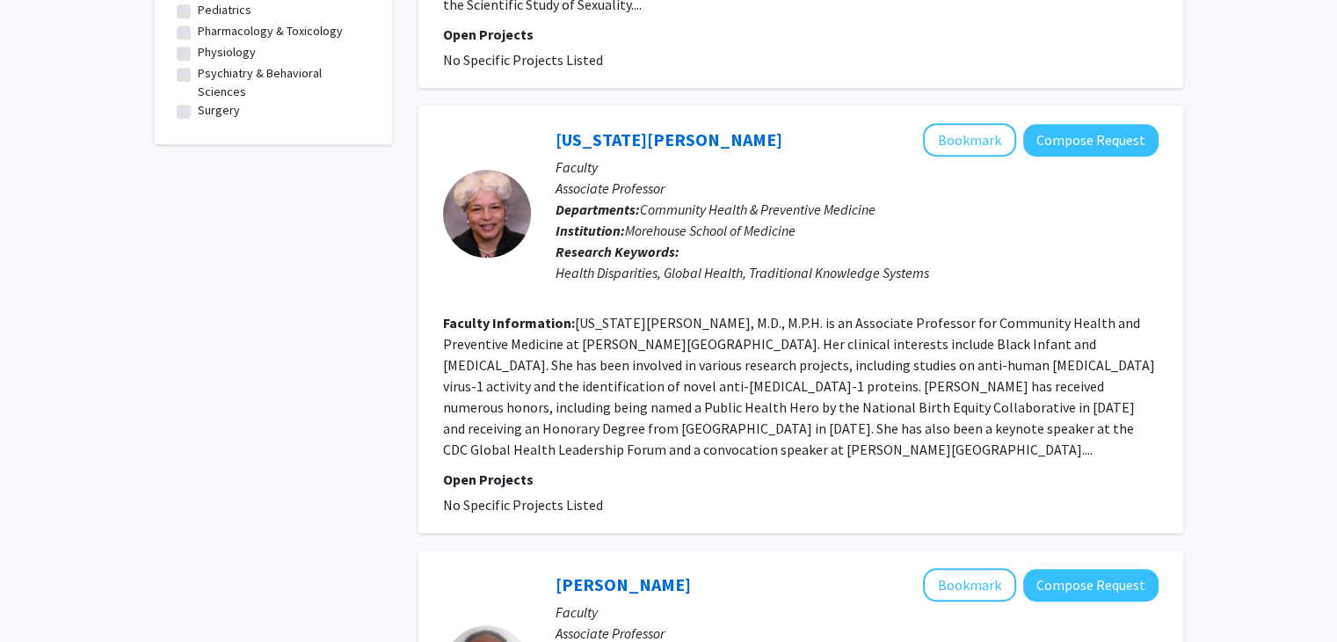
scroll to position [985, 0]
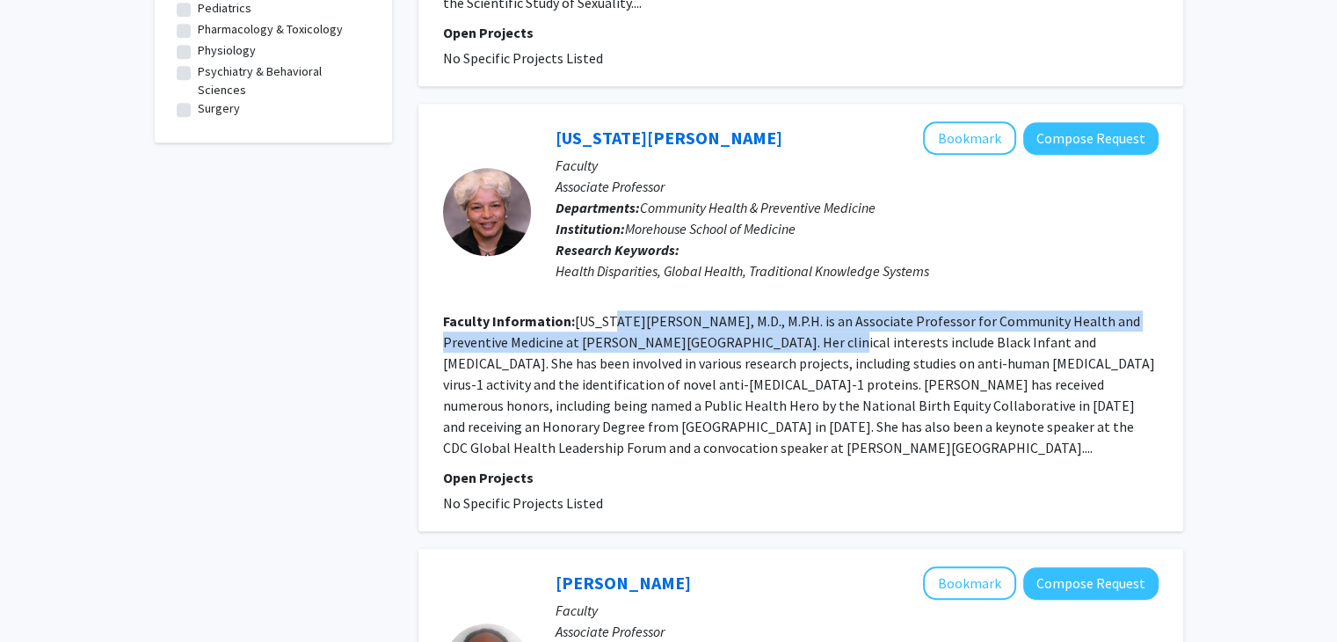
drag, startPoint x: 602, startPoint y: 324, endPoint x: 745, endPoint y: 349, distance: 145.5
click at [745, 349] on section "Faculty Information: [US_STATE][PERSON_NAME], M.D., M.P.H. is an Associate Prof…" at bounding box center [801, 384] width 716 height 148
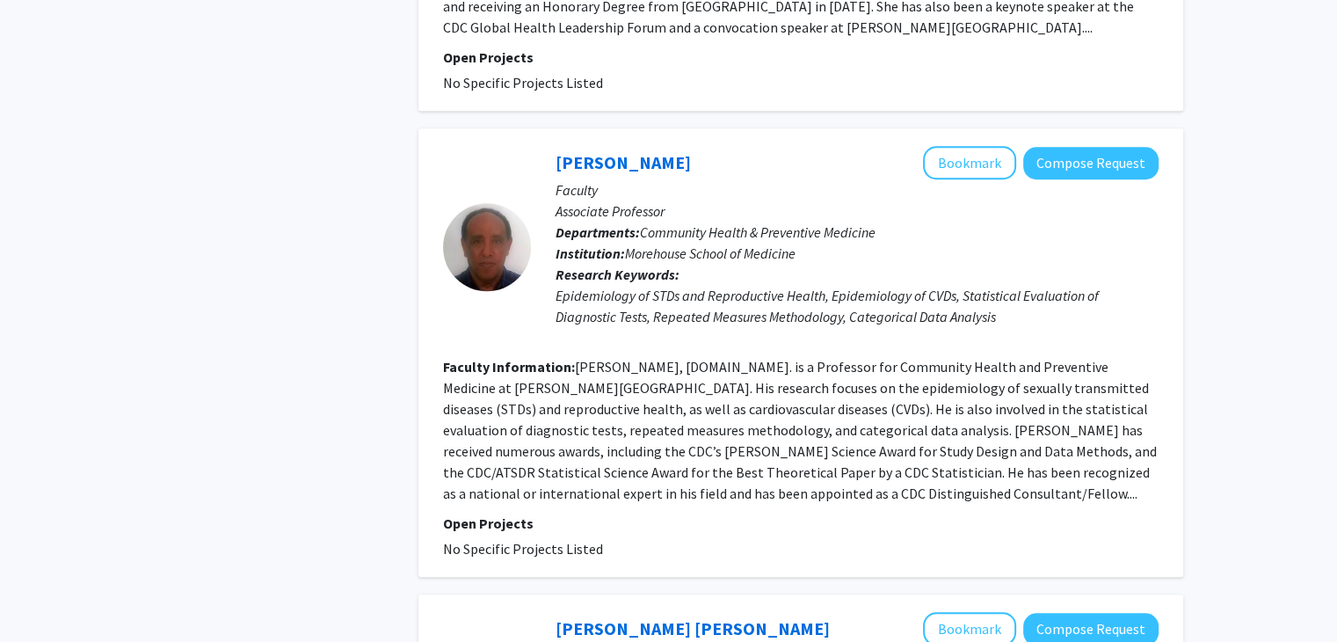
scroll to position [1438, 0]
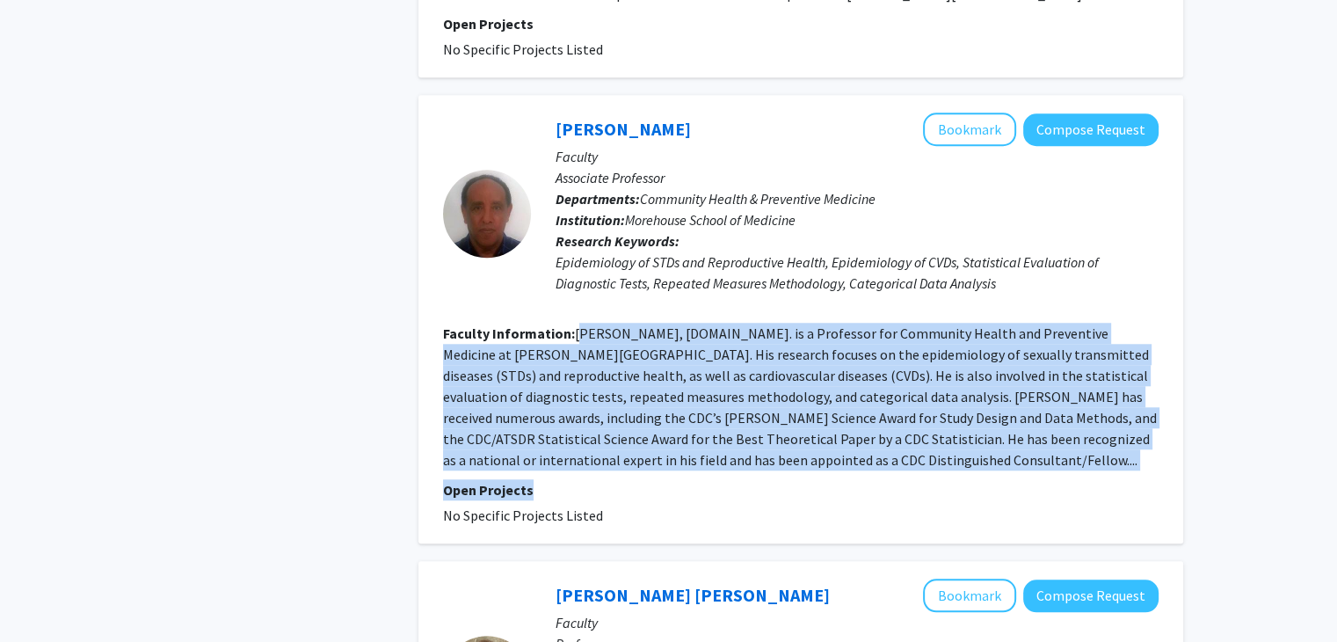
drag, startPoint x: 579, startPoint y: 332, endPoint x: 974, endPoint y: 472, distance: 418.7
click at [974, 472] on fg-search-faculty "[PERSON_NAME] Bookmark Compose Request Faculty Associate Professor Departments:…" at bounding box center [801, 319] width 716 height 413
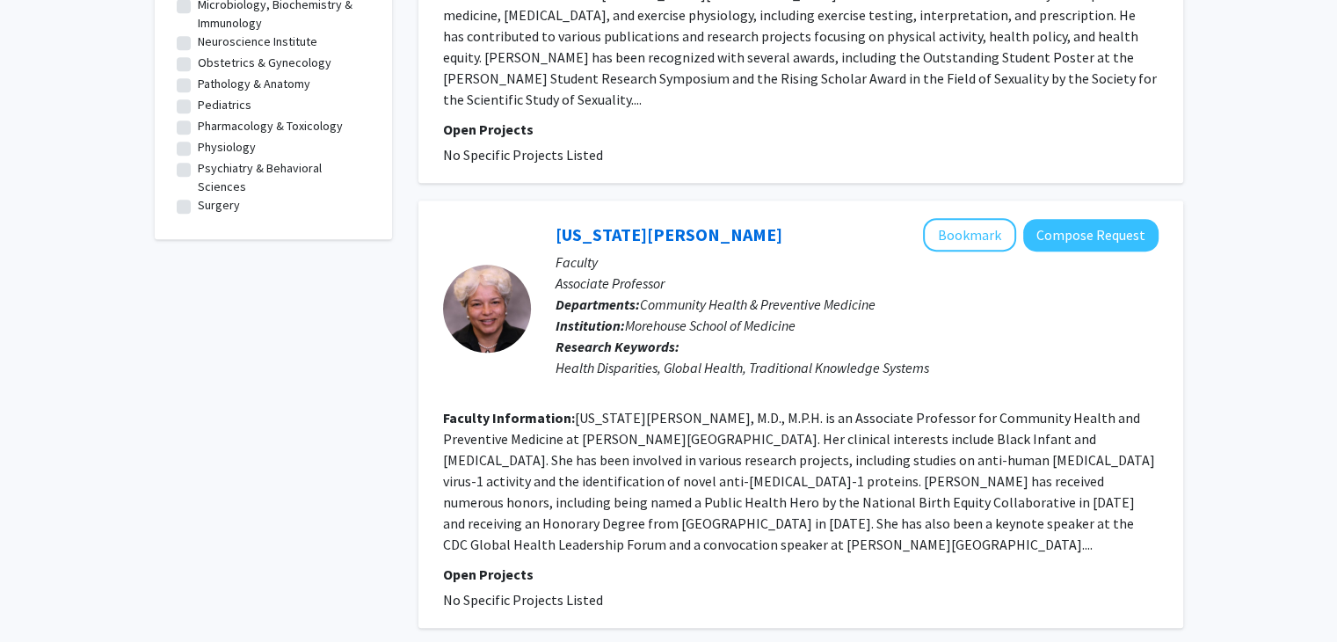
scroll to position [886, 0]
click at [620, 234] on link "[US_STATE][PERSON_NAME]" at bounding box center [669, 236] width 227 height 22
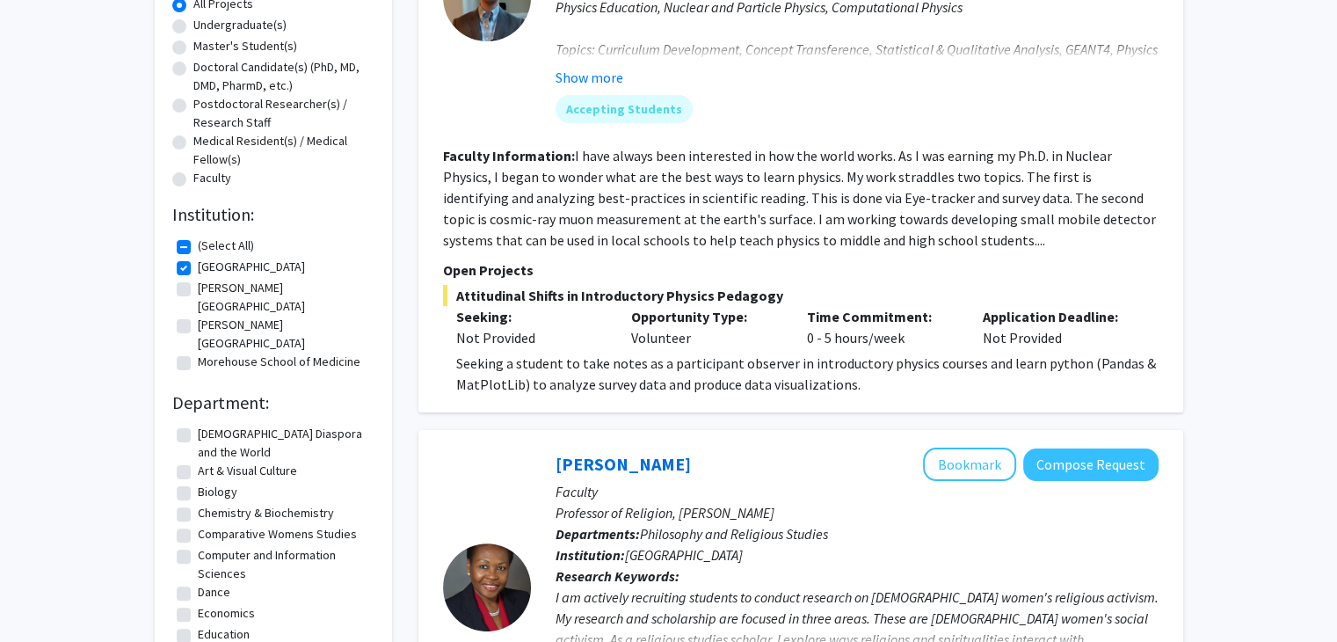
scroll to position [445, 0]
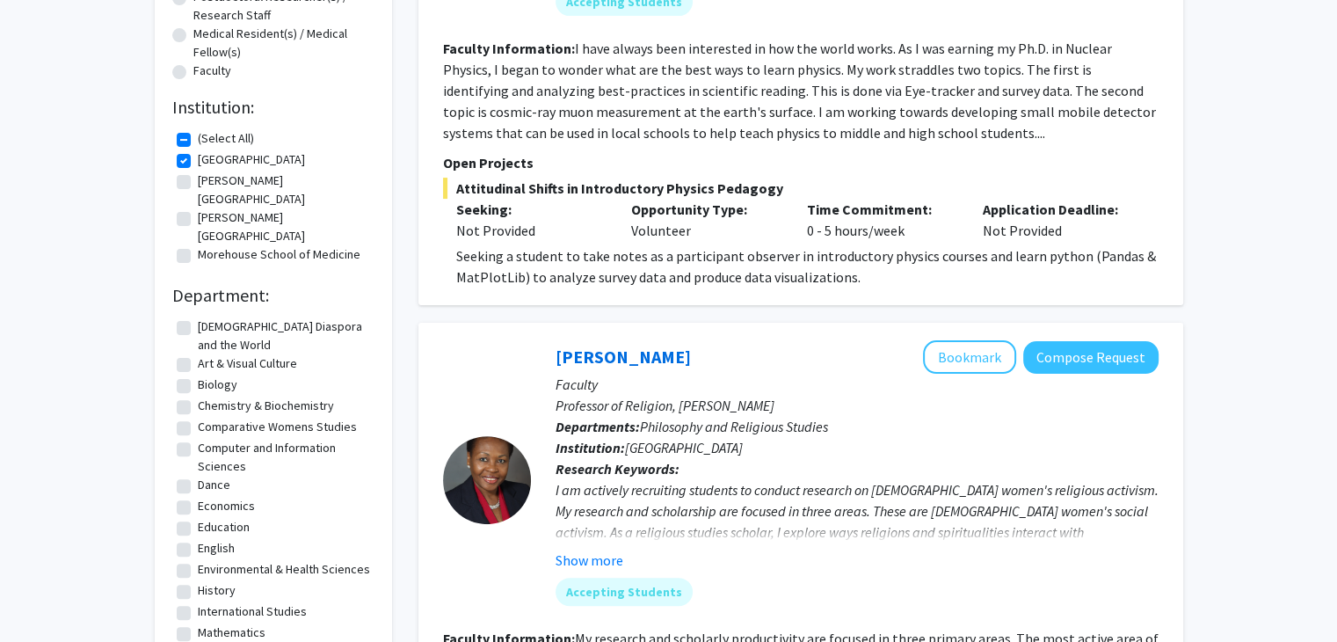
click at [202, 245] on label "Morehouse School of Medicine" at bounding box center [279, 254] width 163 height 18
click at [202, 245] on input "Morehouse School of Medicine" at bounding box center [203, 250] width 11 height 11
checkbox input "true"
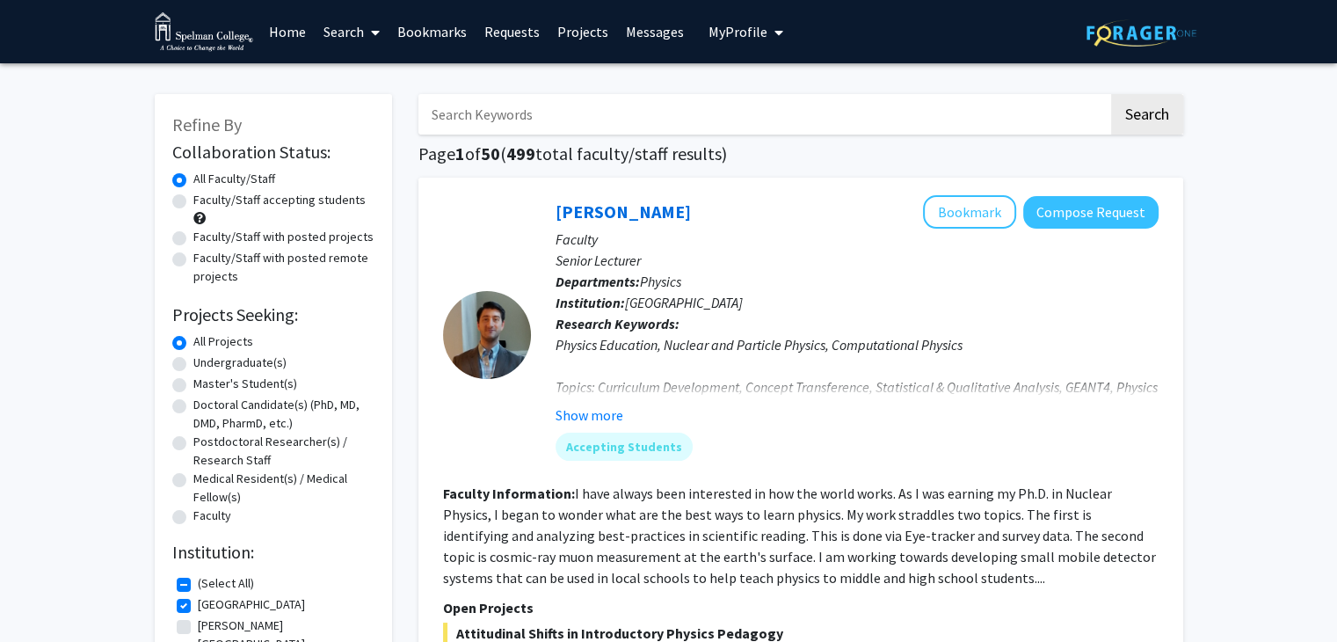
click at [198, 605] on label "[GEOGRAPHIC_DATA]" at bounding box center [251, 604] width 107 height 18
click at [198, 605] on input "[GEOGRAPHIC_DATA]" at bounding box center [203, 600] width 11 height 11
checkbox input "false"
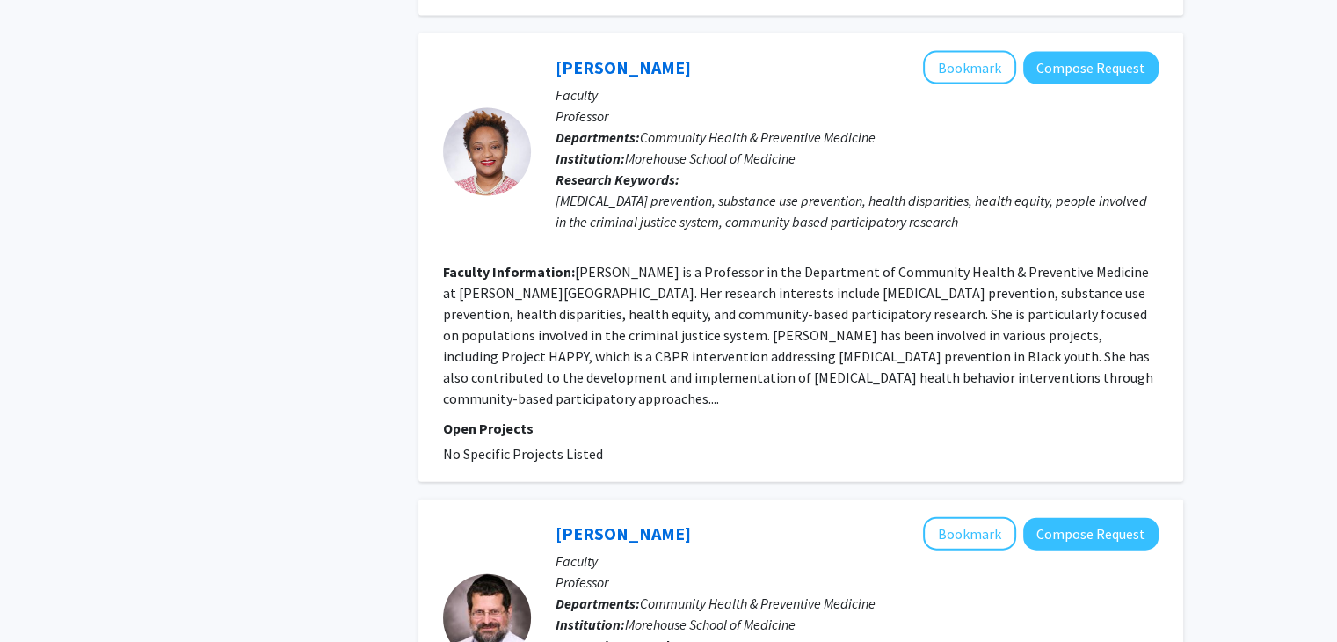
scroll to position [3787, 0]
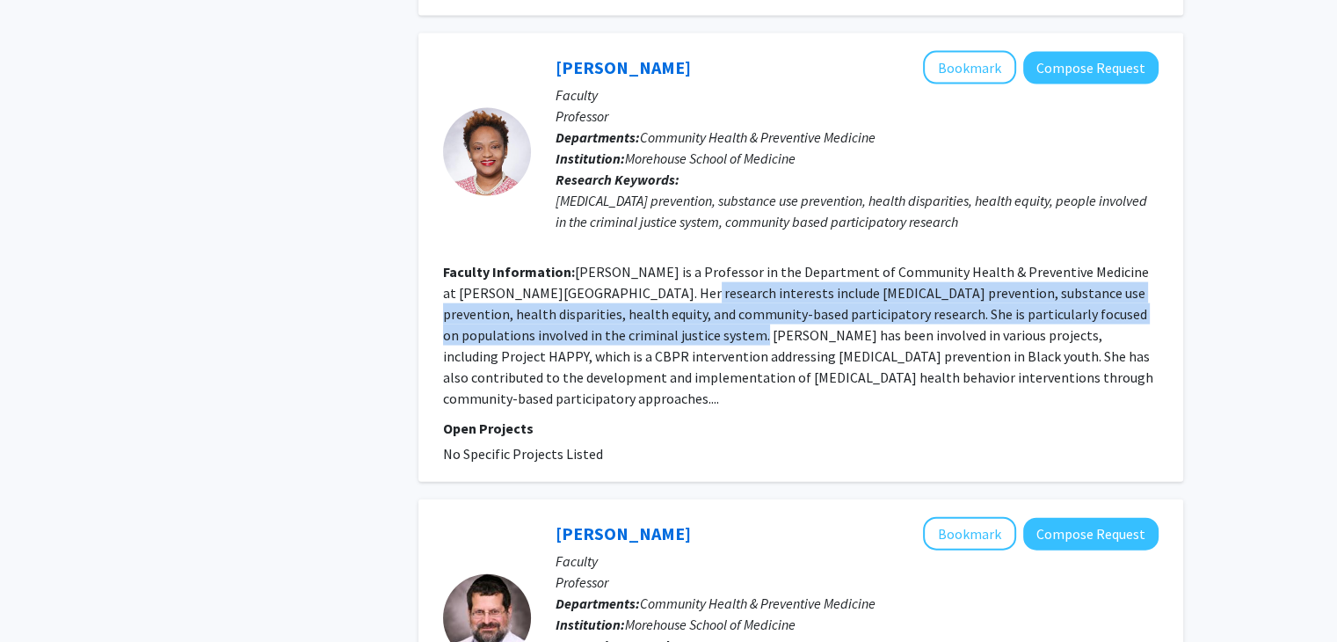
drag, startPoint x: 647, startPoint y: 274, endPoint x: 741, endPoint y: 302, distance: 97.9
click at [741, 302] on section "Faculty Information: [PERSON_NAME] is a Professor in the Department of Communit…" at bounding box center [801, 335] width 716 height 148
click at [741, 302] on fg-read-more "[PERSON_NAME] is a Professor in the Department of Community Health & Preventive…" at bounding box center [798, 335] width 710 height 144
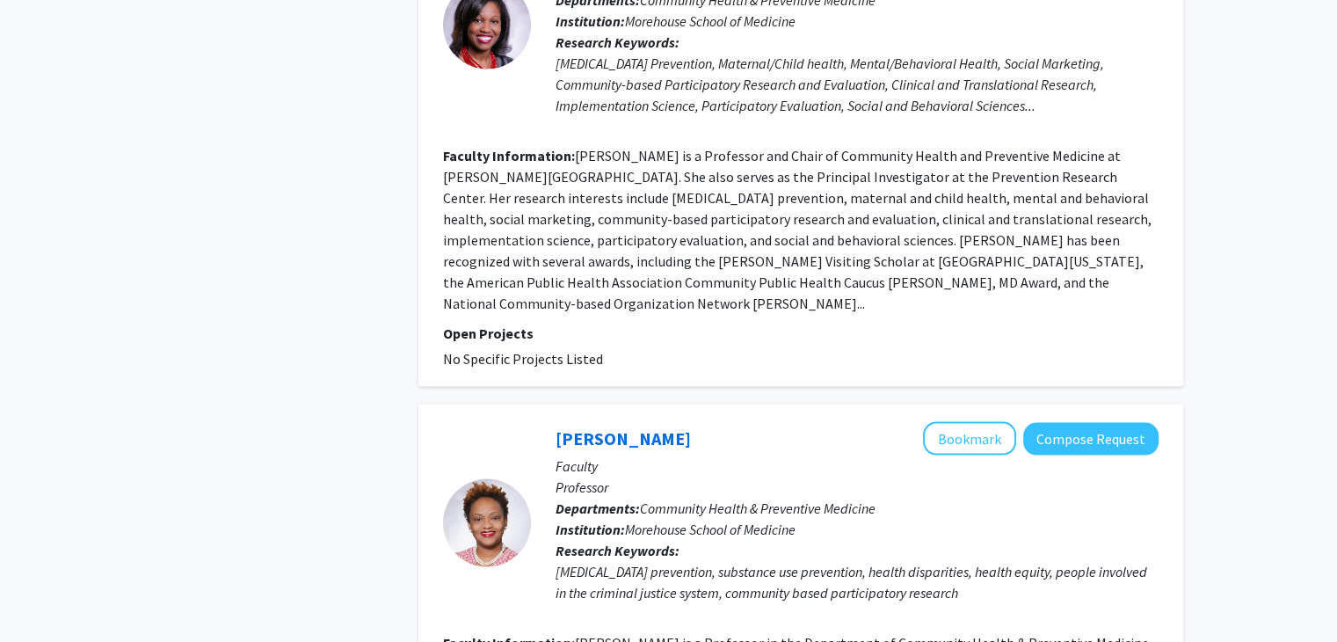
scroll to position [4196, 0]
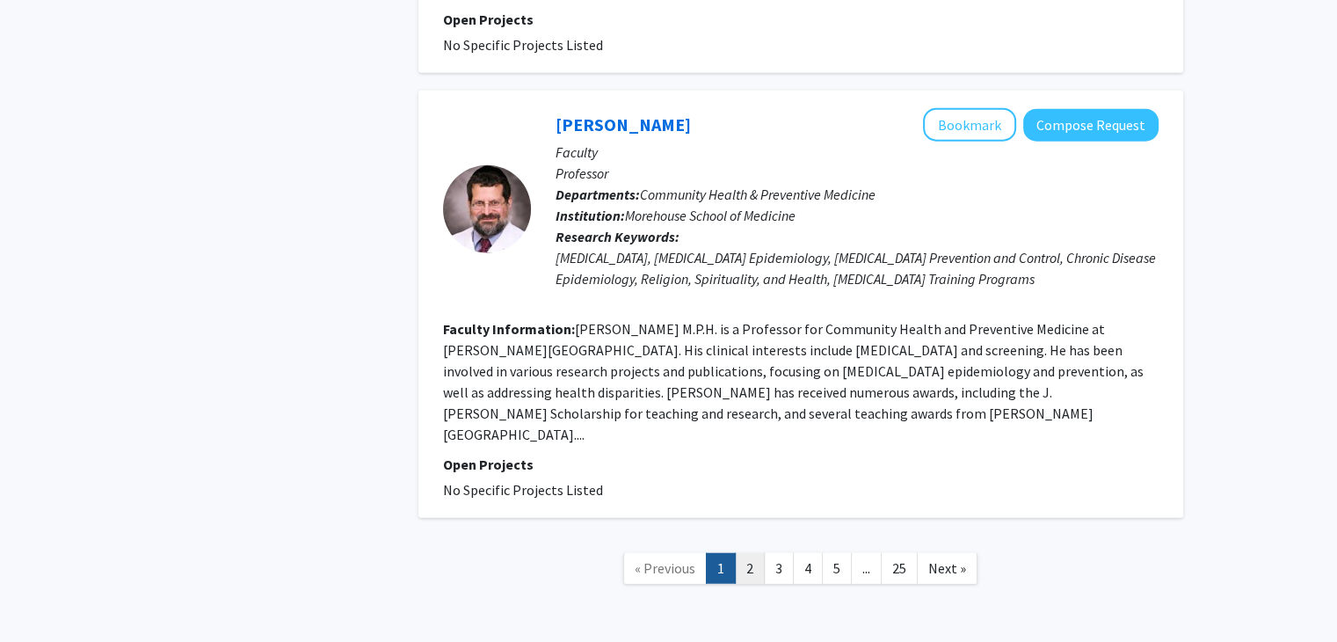
click at [742, 553] on link "2" at bounding box center [750, 568] width 30 height 31
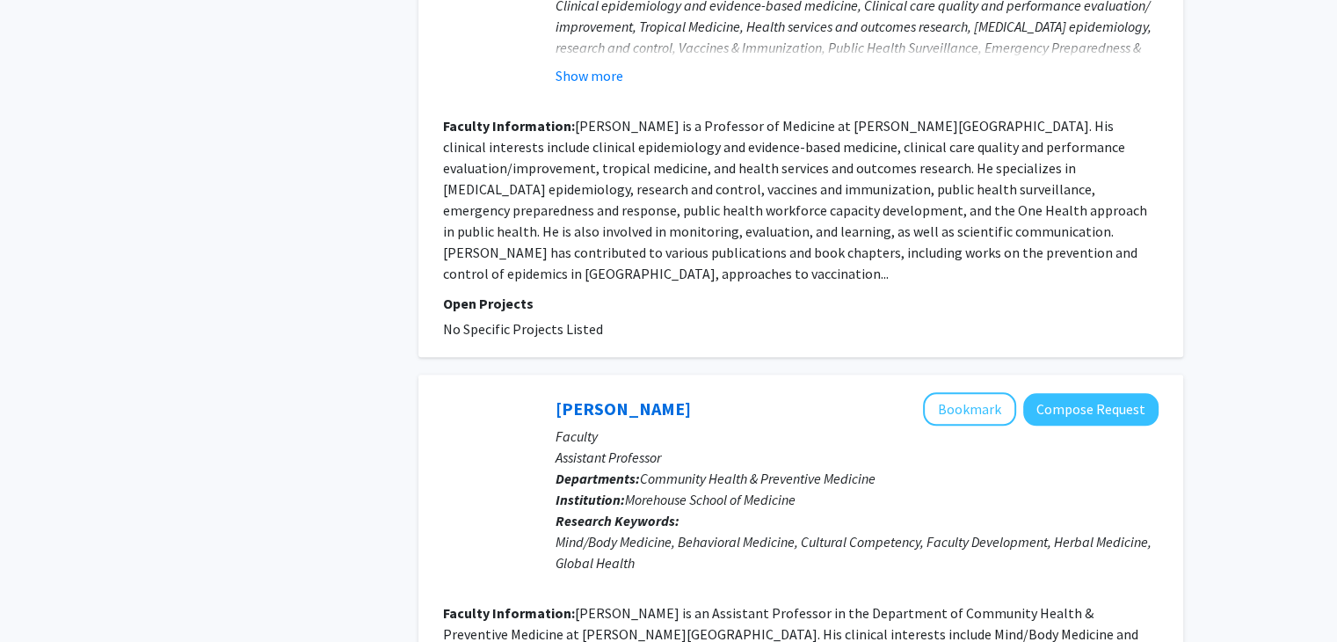
scroll to position [1785, 0]
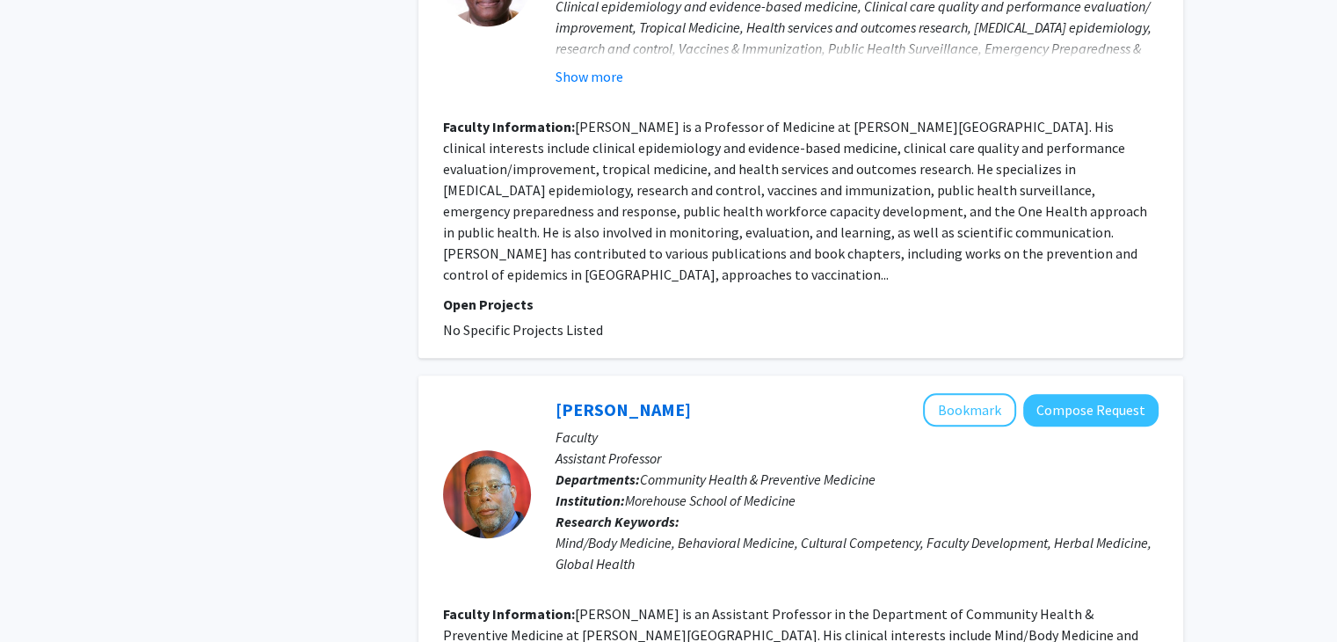
click at [742, 532] on div "Mind/Body Medicine, Behavioral Medicine, Cultural Competency, Faculty Developme…" at bounding box center [857, 553] width 603 height 42
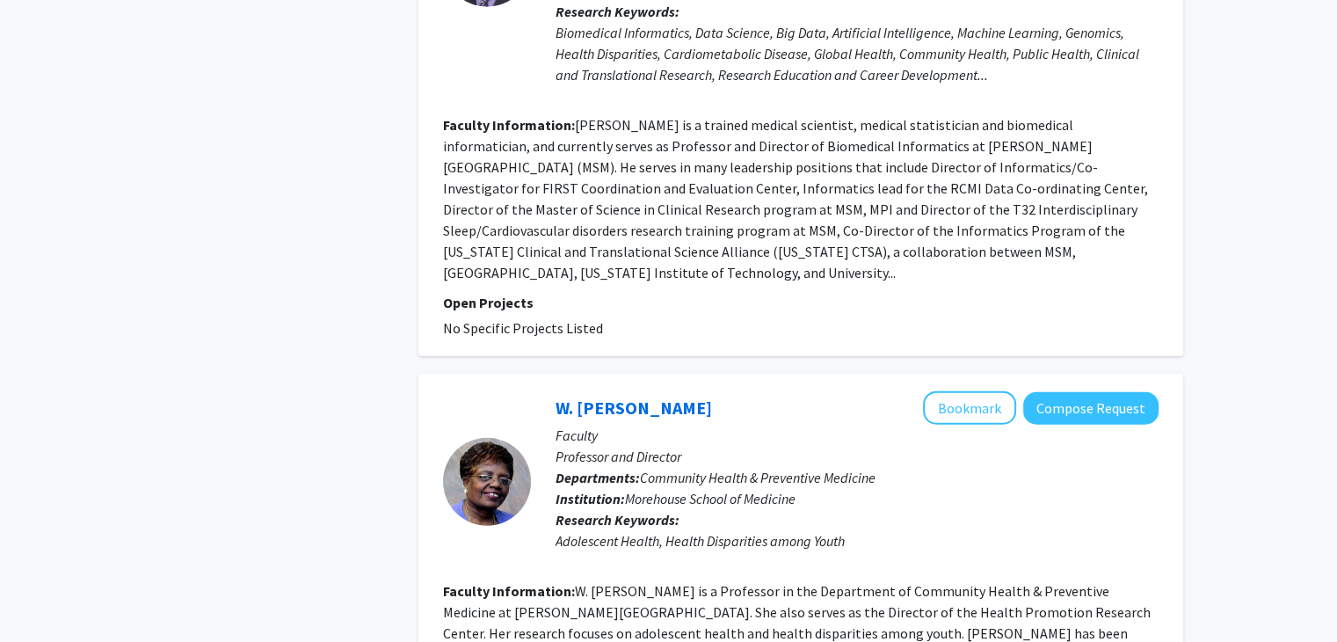
scroll to position [4400, 0]
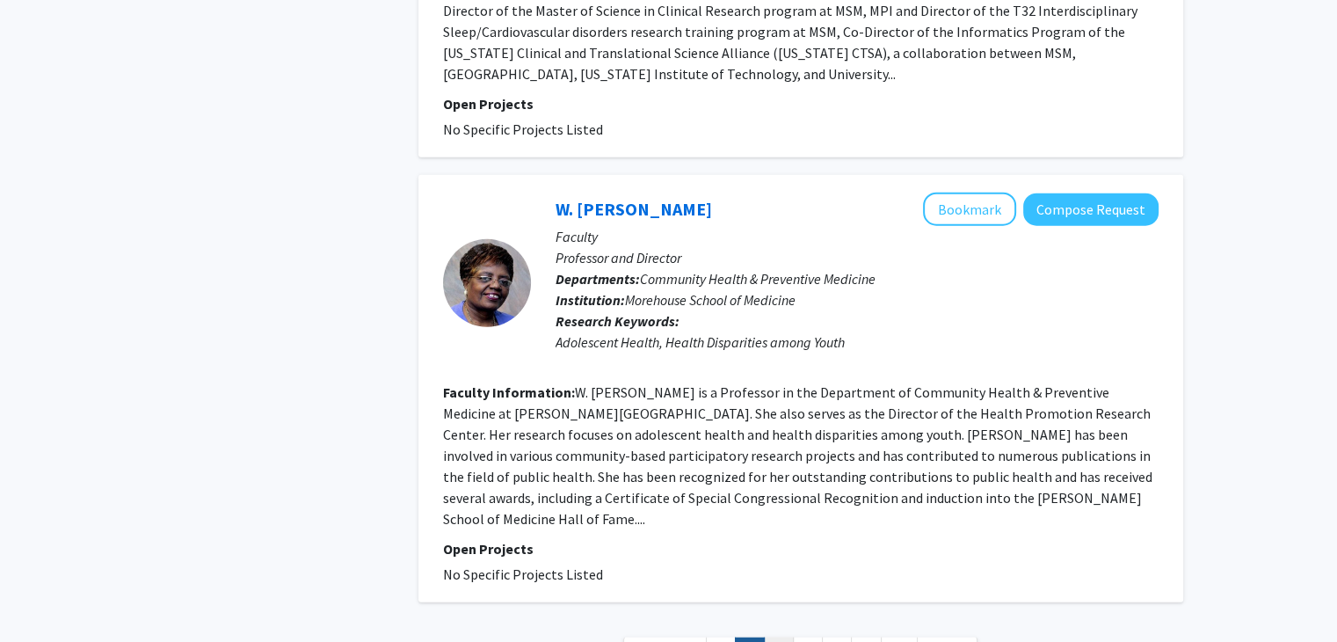
click at [779, 637] on link "3" at bounding box center [779, 652] width 30 height 31
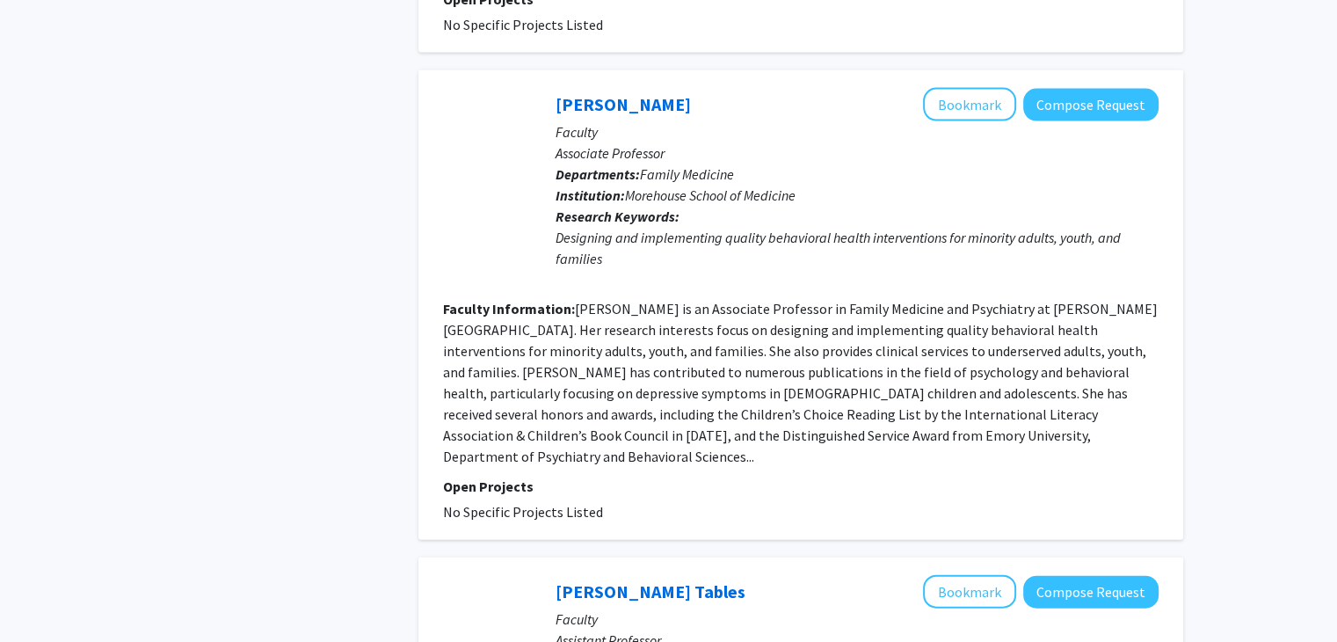
scroll to position [4231, 0]
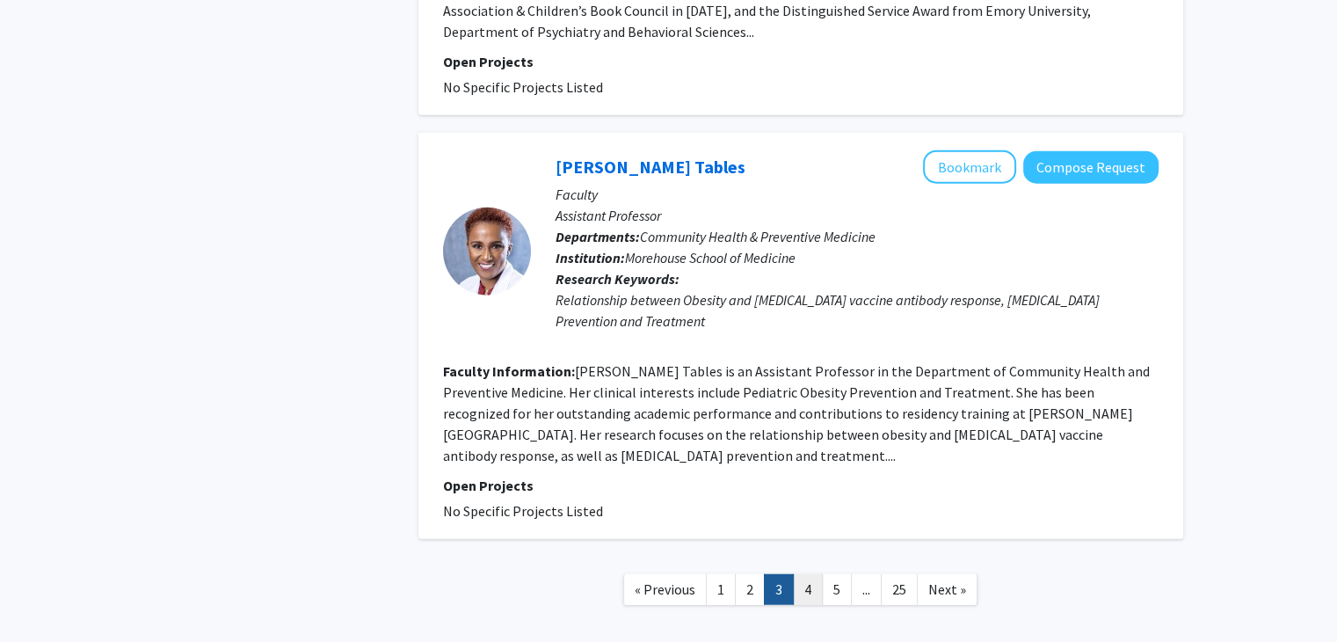
click at [814, 574] on link "4" at bounding box center [808, 589] width 30 height 31
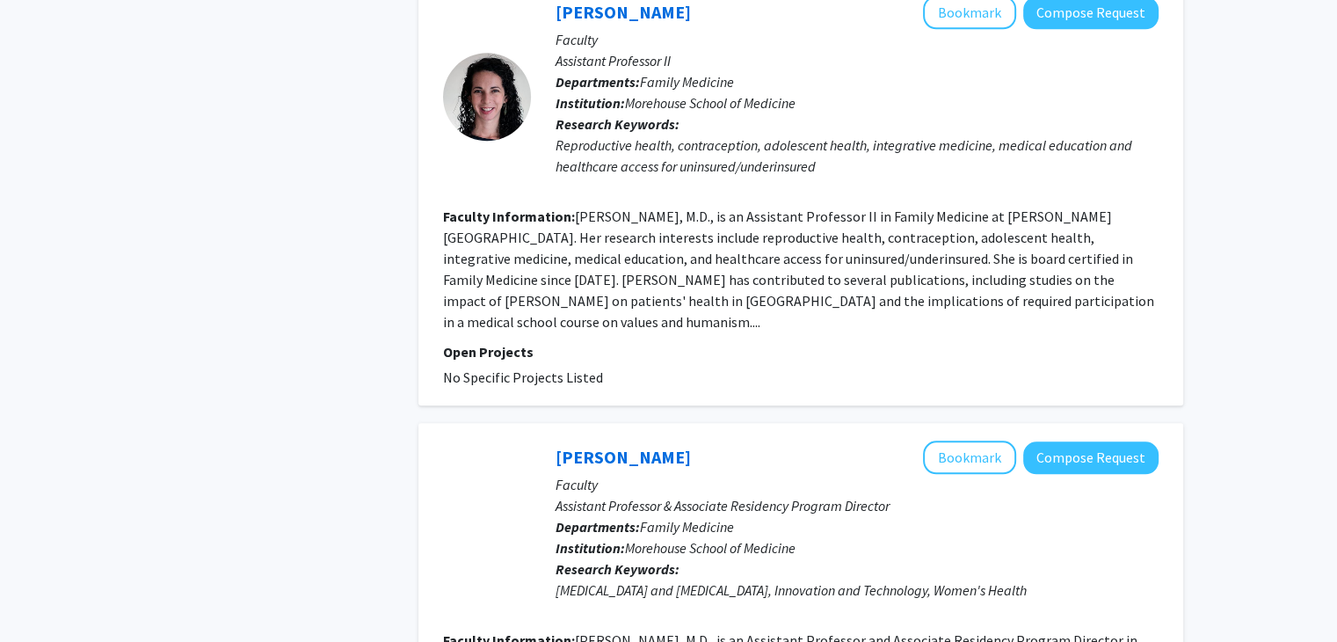
scroll to position [1938, 0]
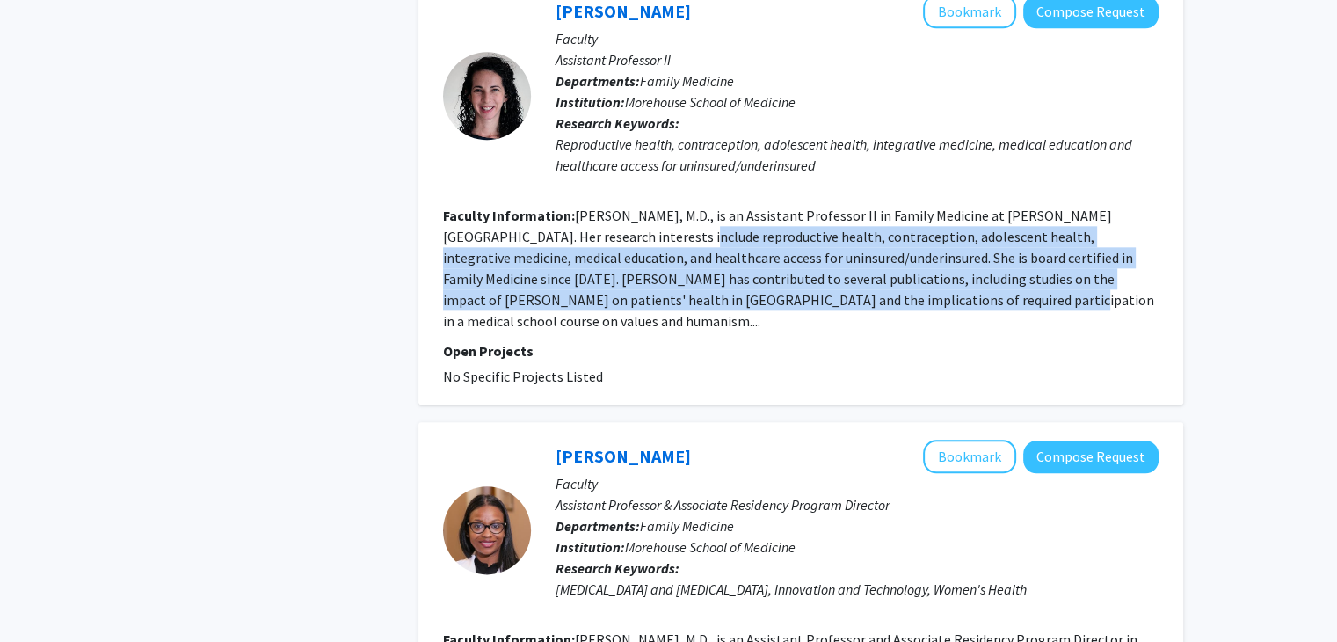
drag, startPoint x: 636, startPoint y: 205, endPoint x: 851, endPoint y: 274, distance: 225.5
click at [851, 274] on fg-read-more "[PERSON_NAME], M.D., is an Assistant Professor II in Family Medicine at [PERSON…" at bounding box center [798, 268] width 711 height 123
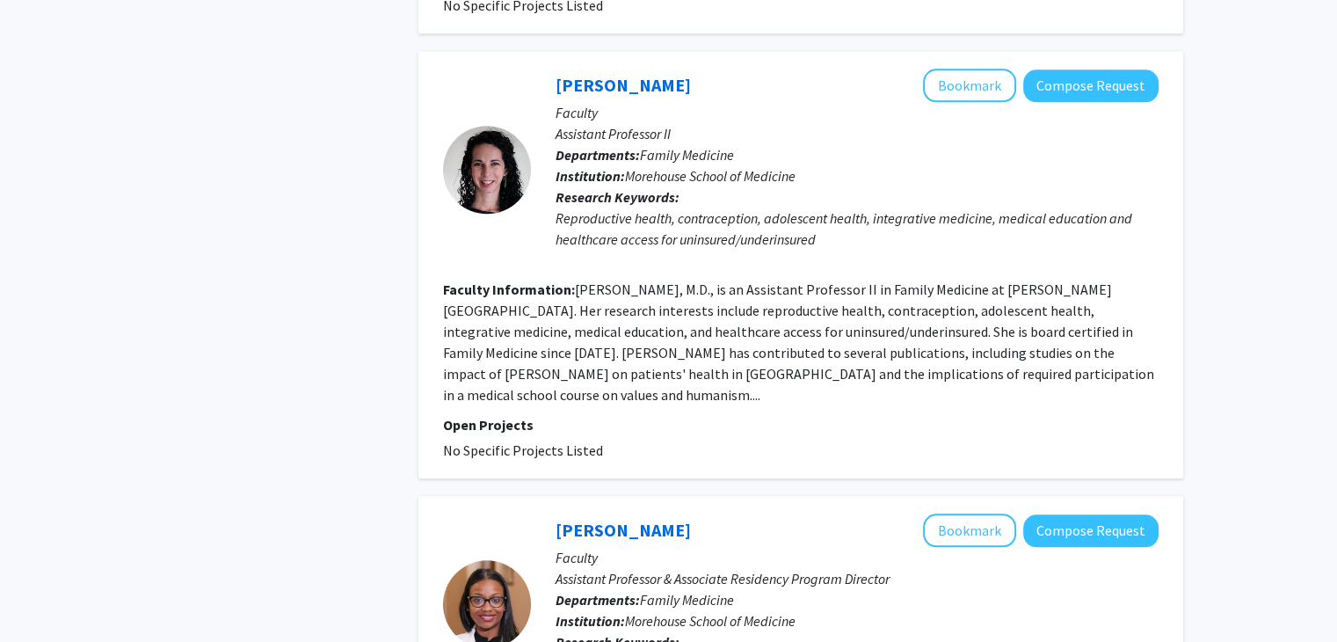
scroll to position [1860, 0]
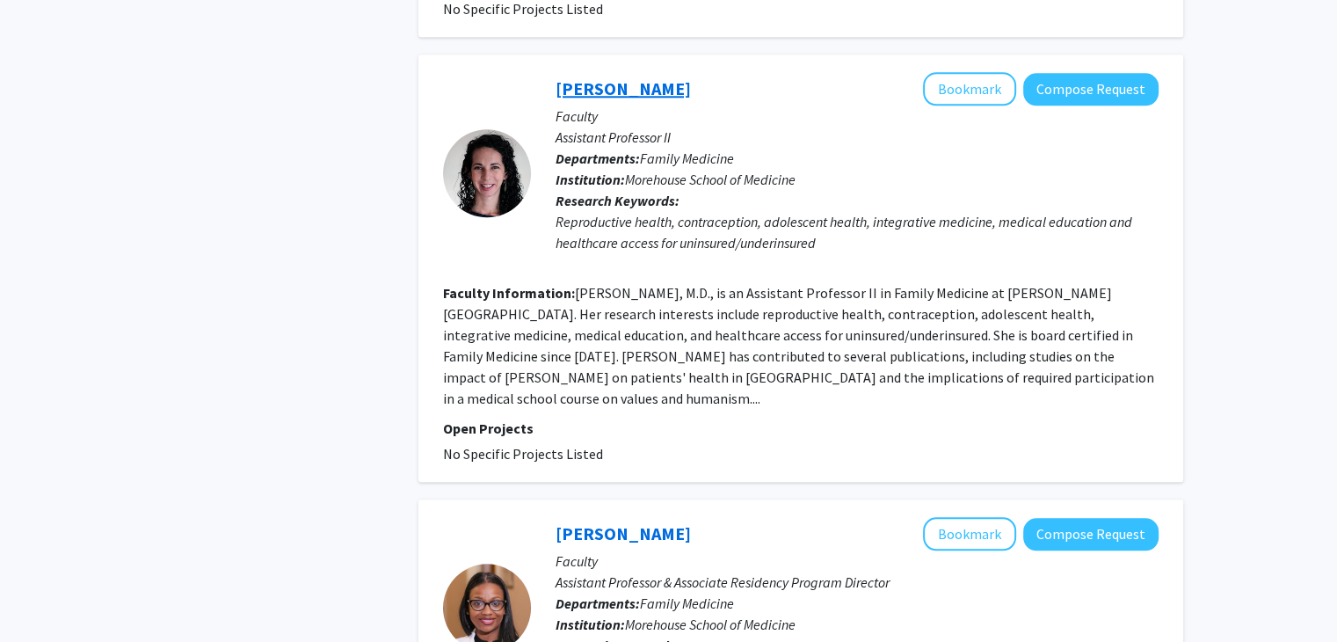
click at [622, 77] on link "[PERSON_NAME]" at bounding box center [623, 88] width 135 height 22
